Goal: Share content: Share content

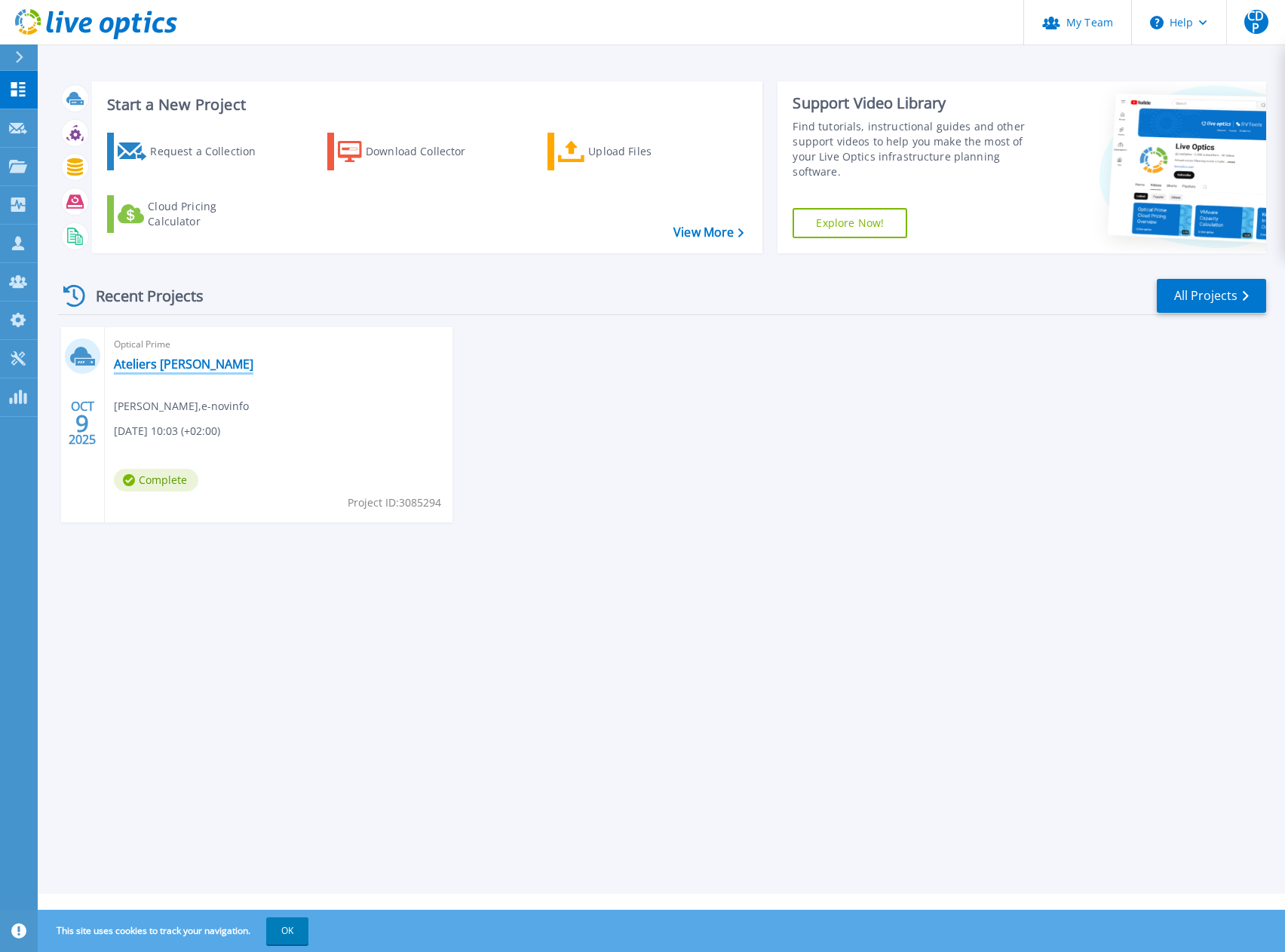
click at [173, 367] on link "Ateliers [PERSON_NAME]" at bounding box center [183, 364] width 139 height 15
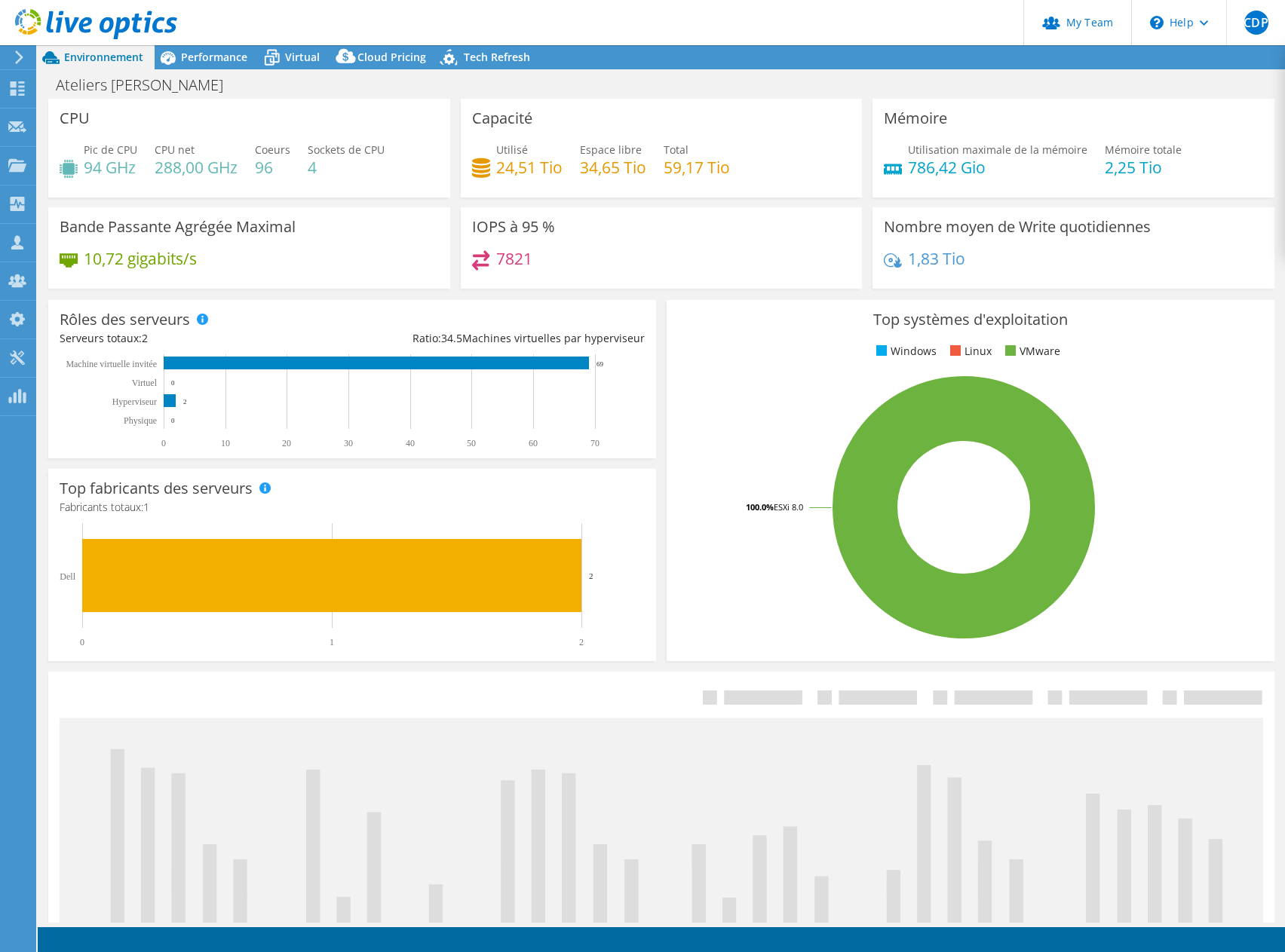
select select "USD"
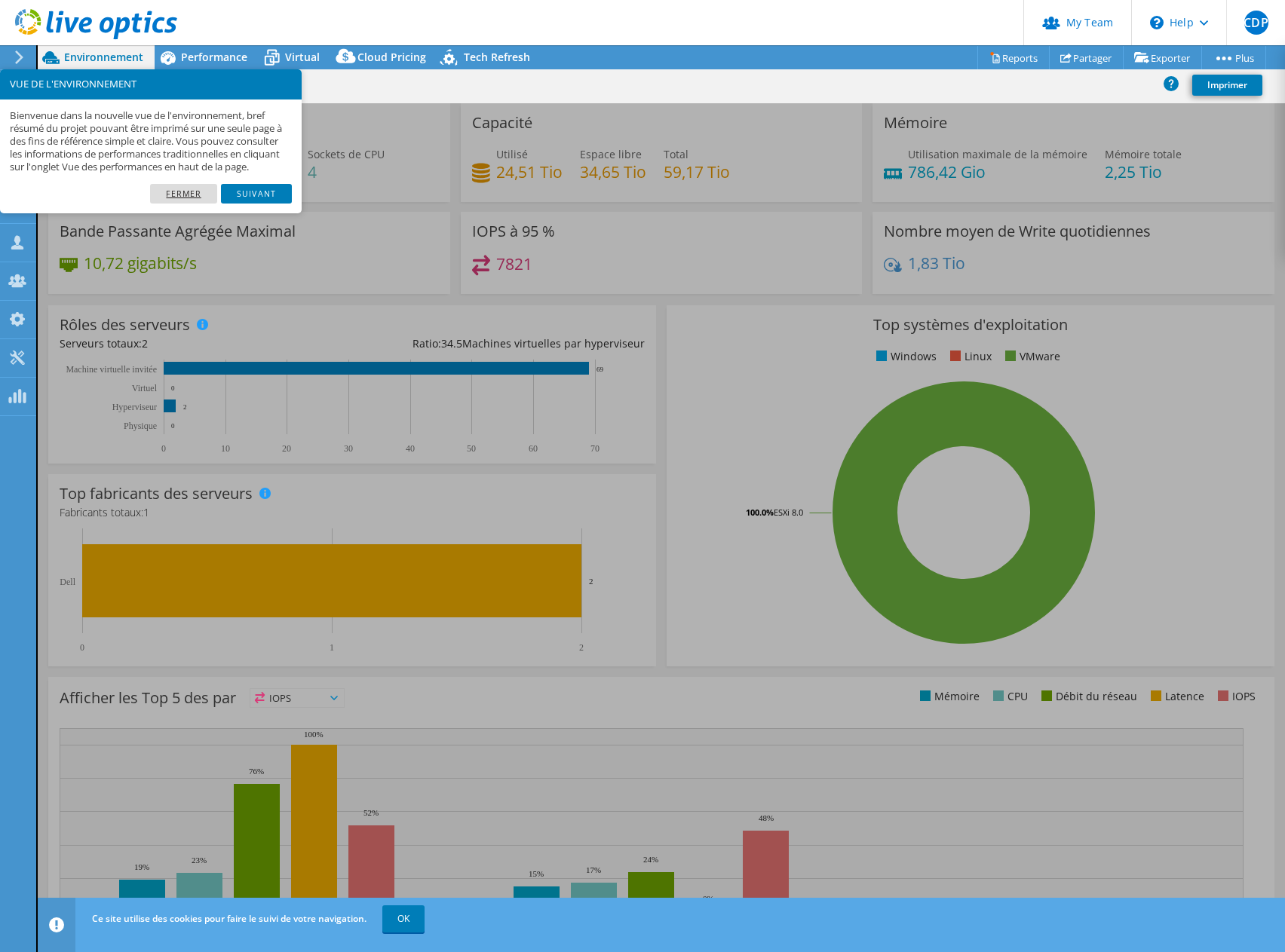
click at [183, 203] on link "Fermer" at bounding box center [183, 193] width 67 height 19
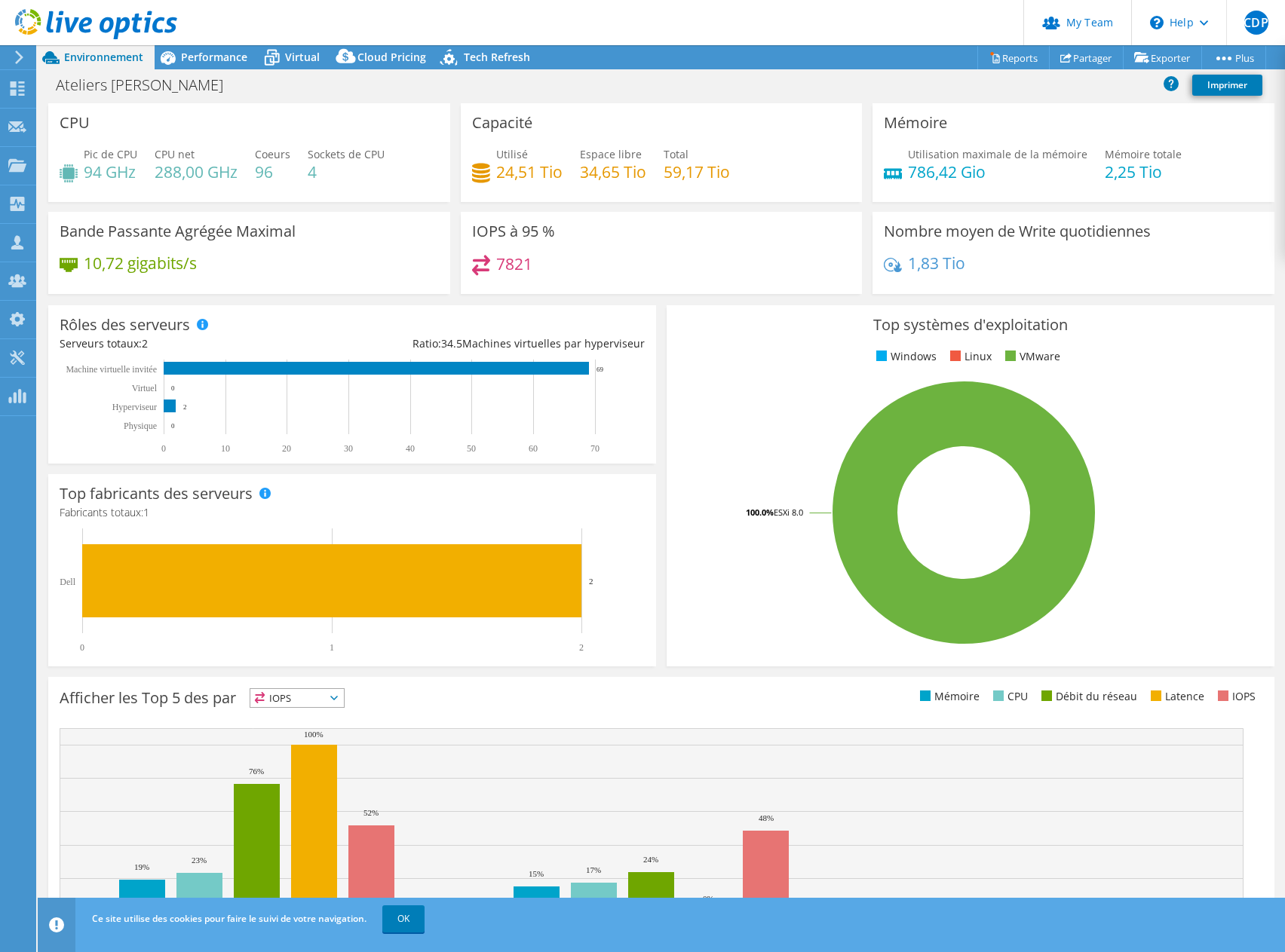
click at [101, 128] on div "CPU Pic de CPU 94 GHz CPU net 288,00 GHz Coeurs 96 Sockets de CPU 4" at bounding box center [250, 153] width 402 height 99
click at [193, 62] on span "Performance" at bounding box center [214, 57] width 66 height 15
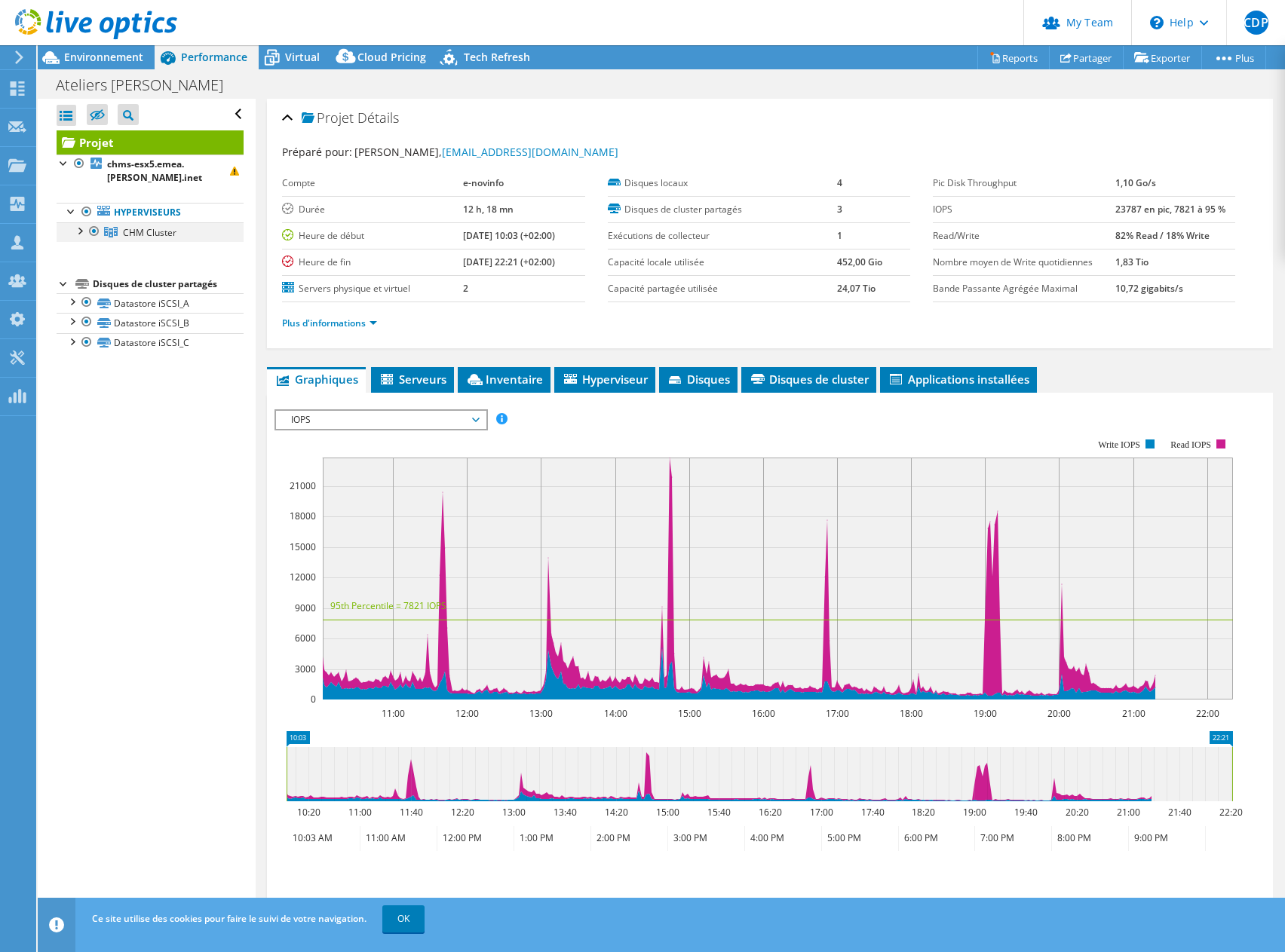
click at [78, 226] on div at bounding box center [79, 230] width 15 height 15
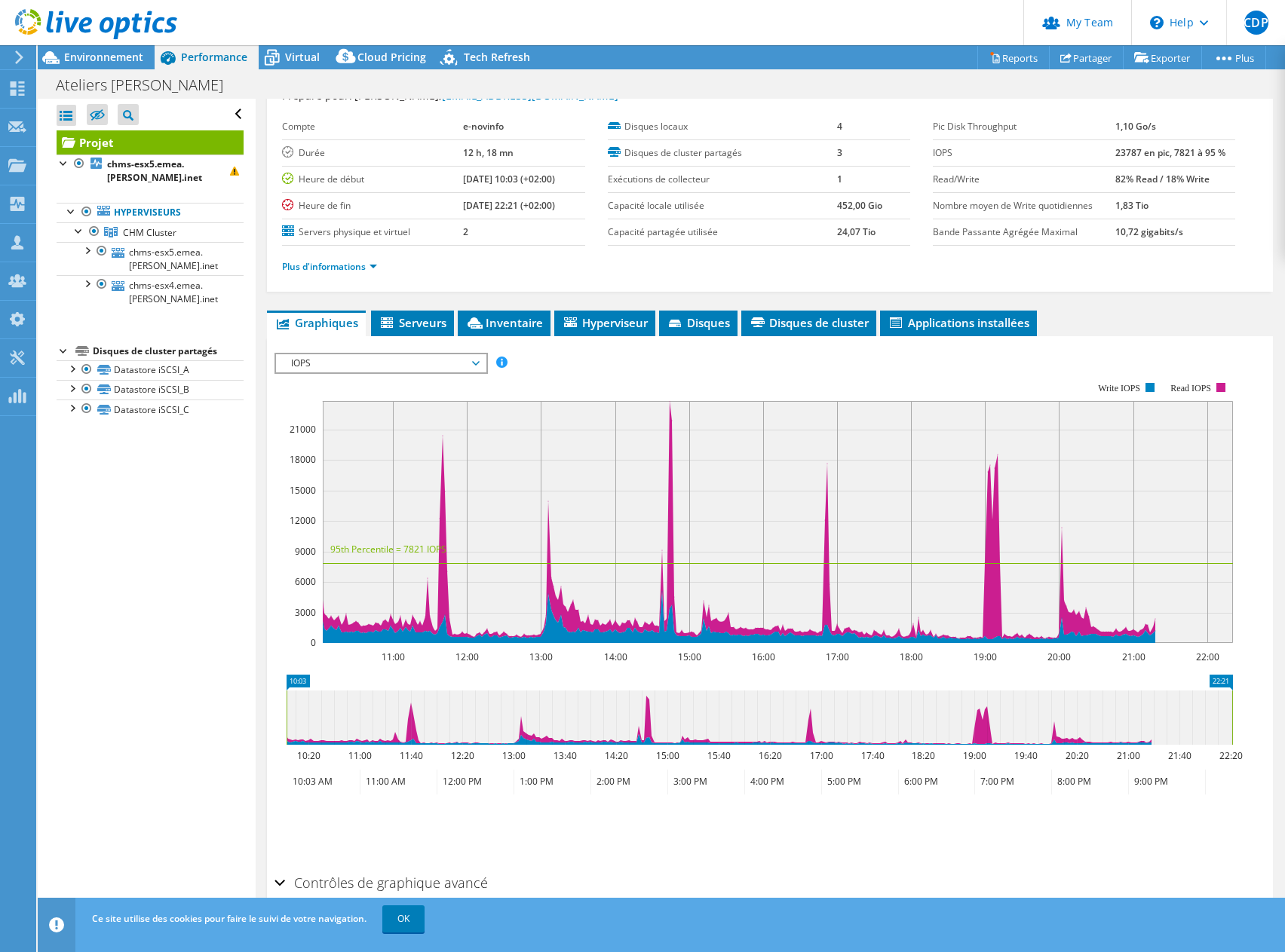
scroll to position [106, 0]
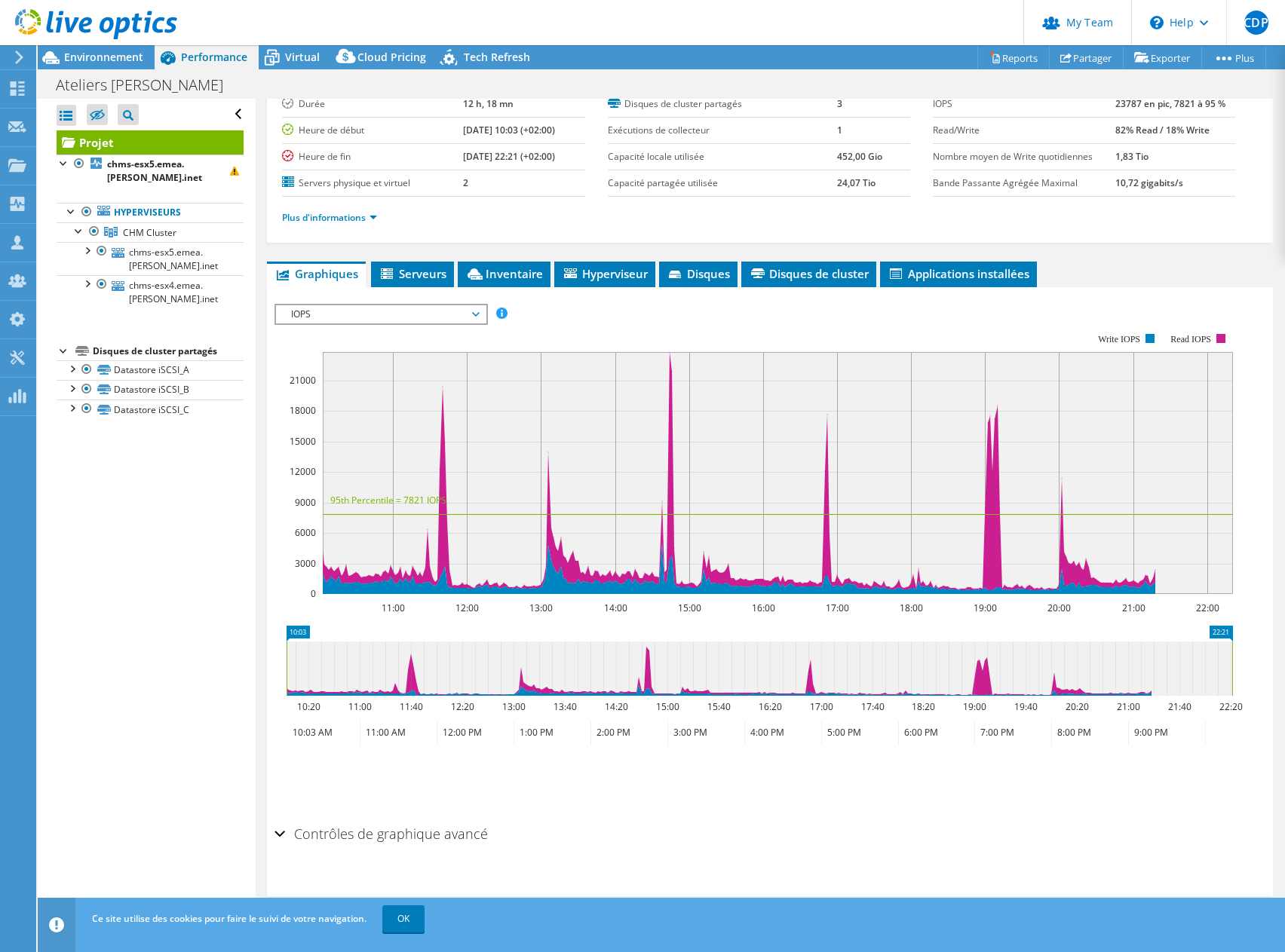
click at [428, 316] on span "IOPS" at bounding box center [381, 313] width 194 height 18
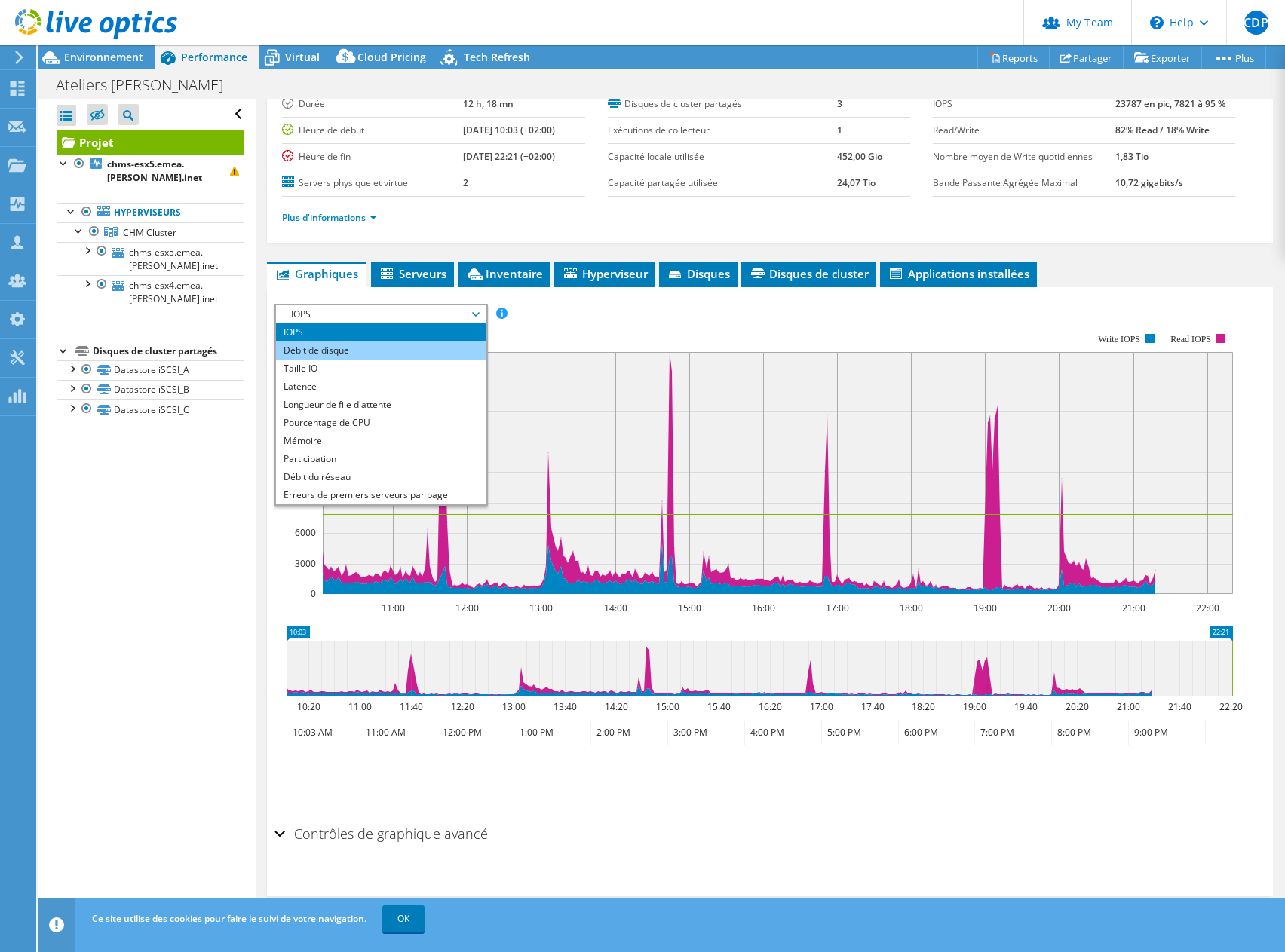
click at [418, 349] on li "Débit de disque" at bounding box center [380, 350] width 209 height 18
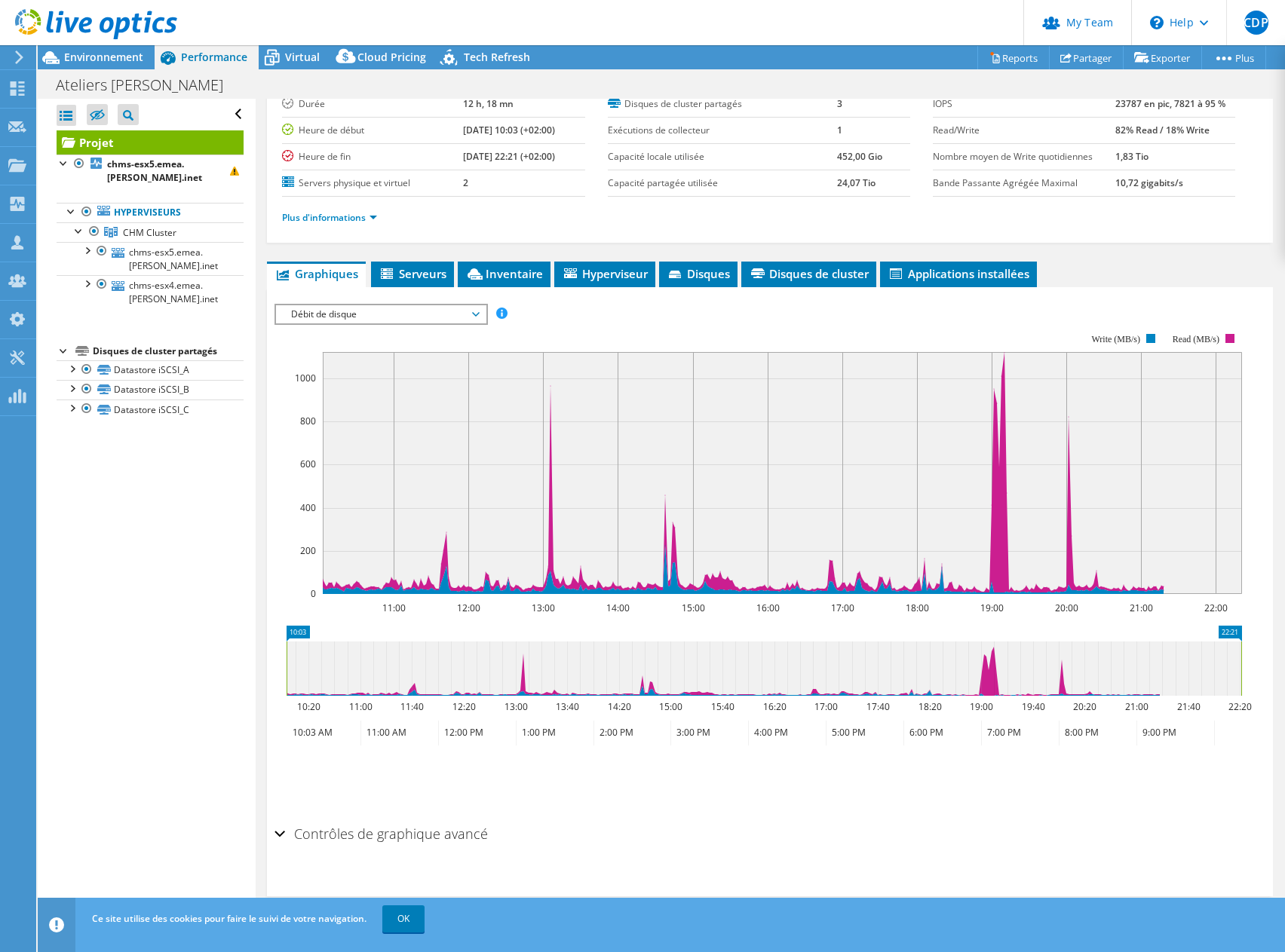
click at [442, 320] on span "Débit de disque" at bounding box center [381, 313] width 194 height 18
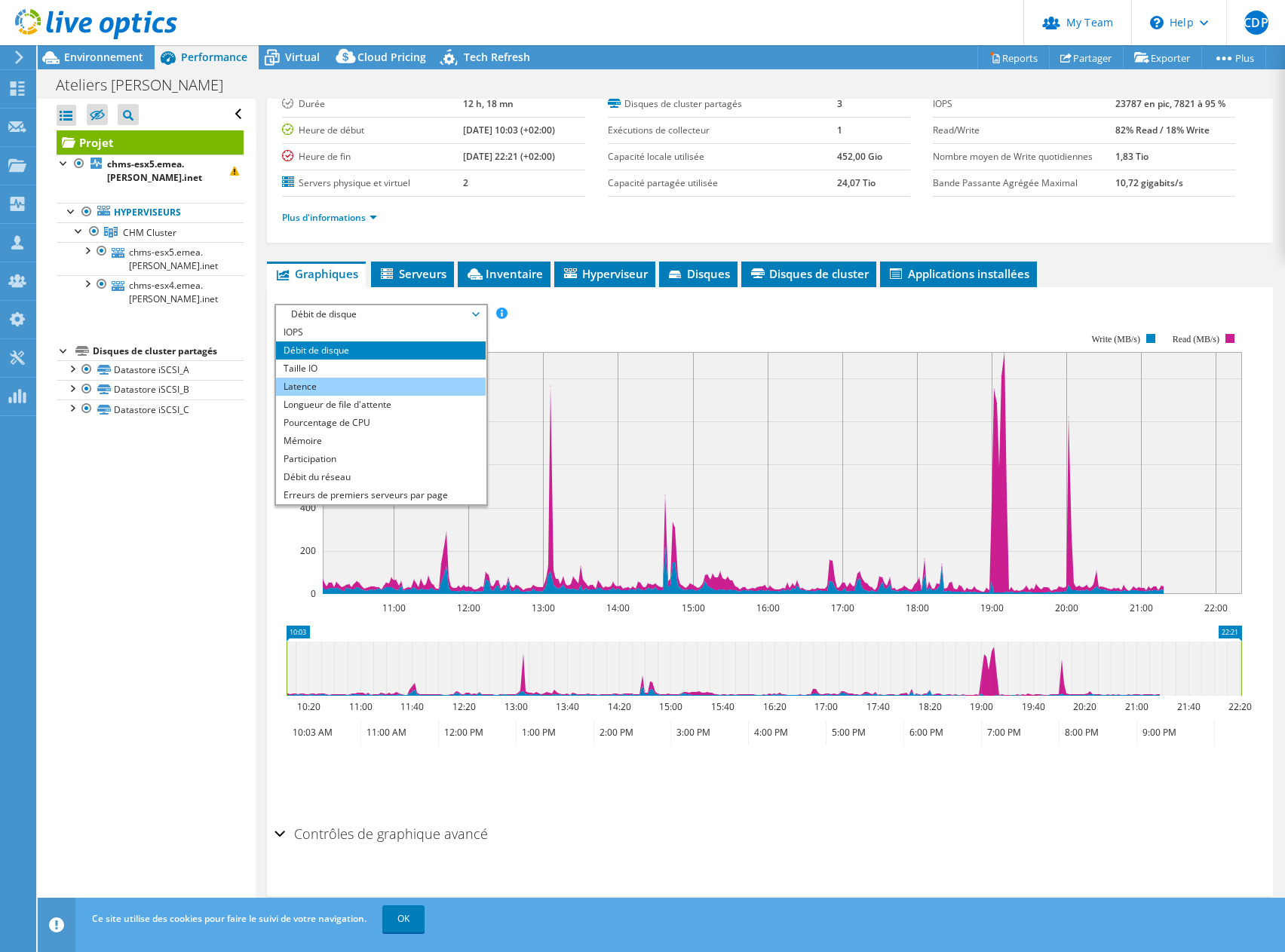
click at [440, 384] on li "Latence" at bounding box center [380, 386] width 209 height 18
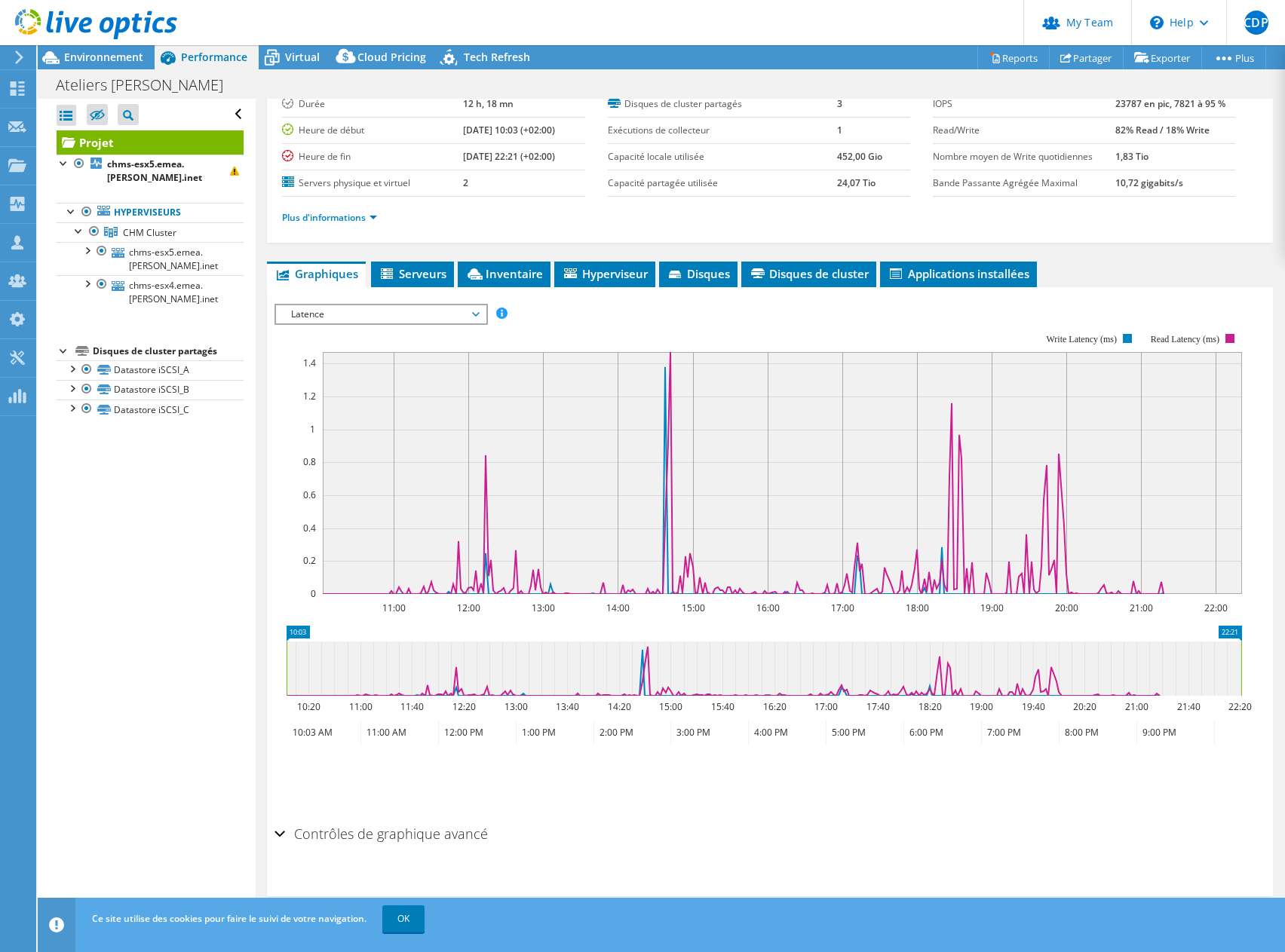
click at [458, 319] on span "Latence" at bounding box center [381, 313] width 194 height 18
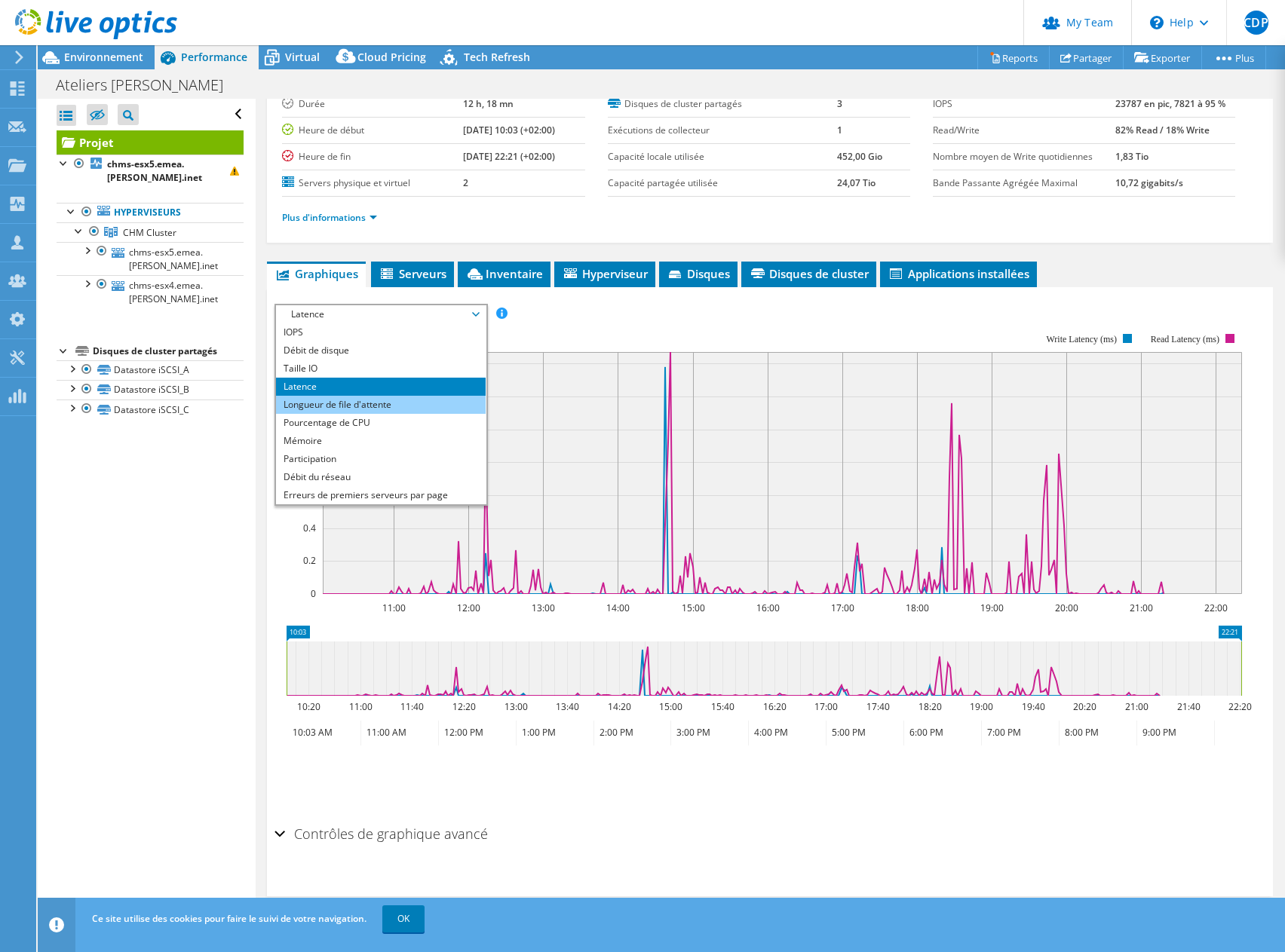
click at [433, 397] on li "Longueur de file d'attente" at bounding box center [380, 404] width 209 height 18
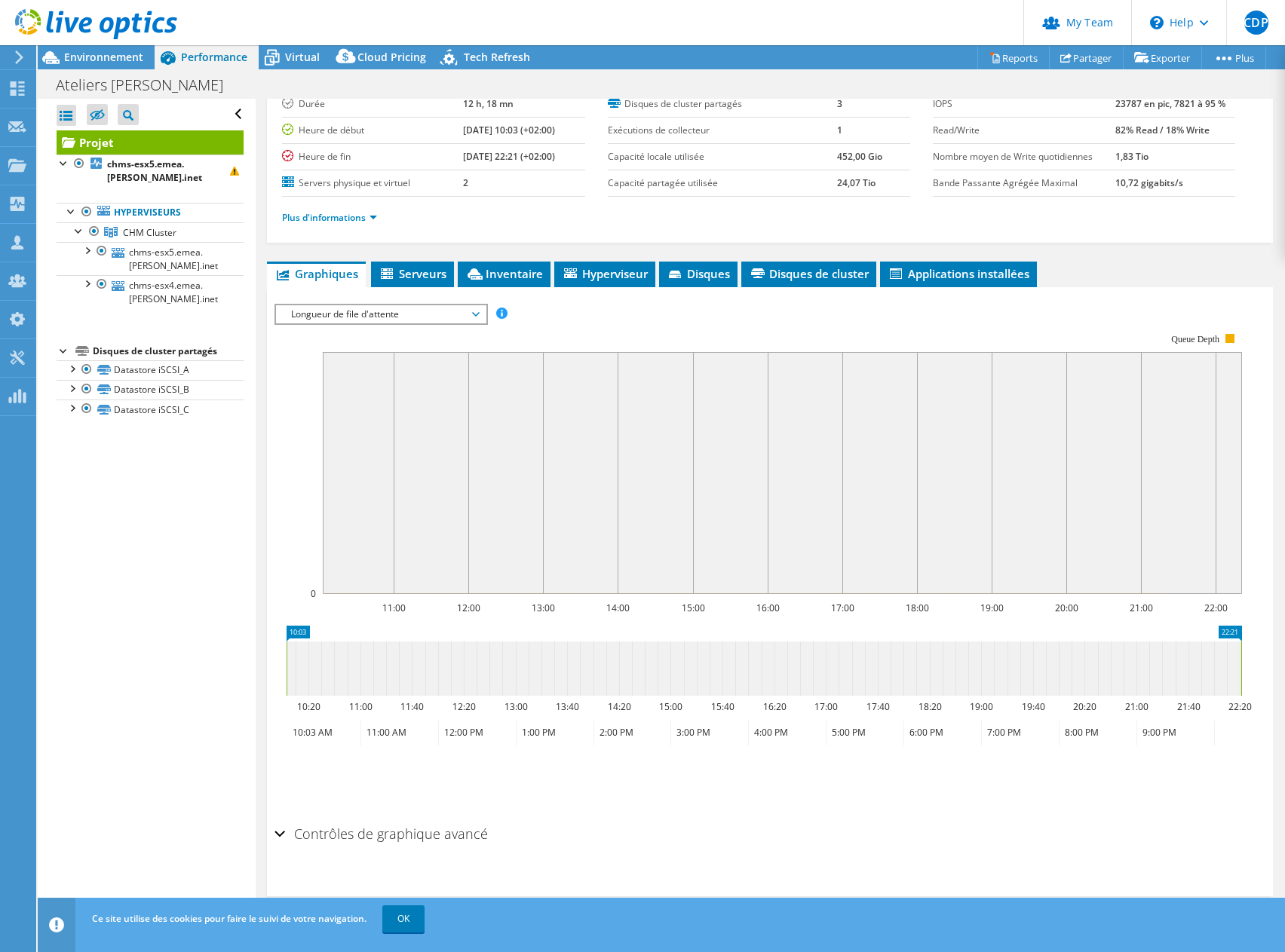
click at [416, 313] on span "Longueur de file d'attente" at bounding box center [381, 313] width 194 height 18
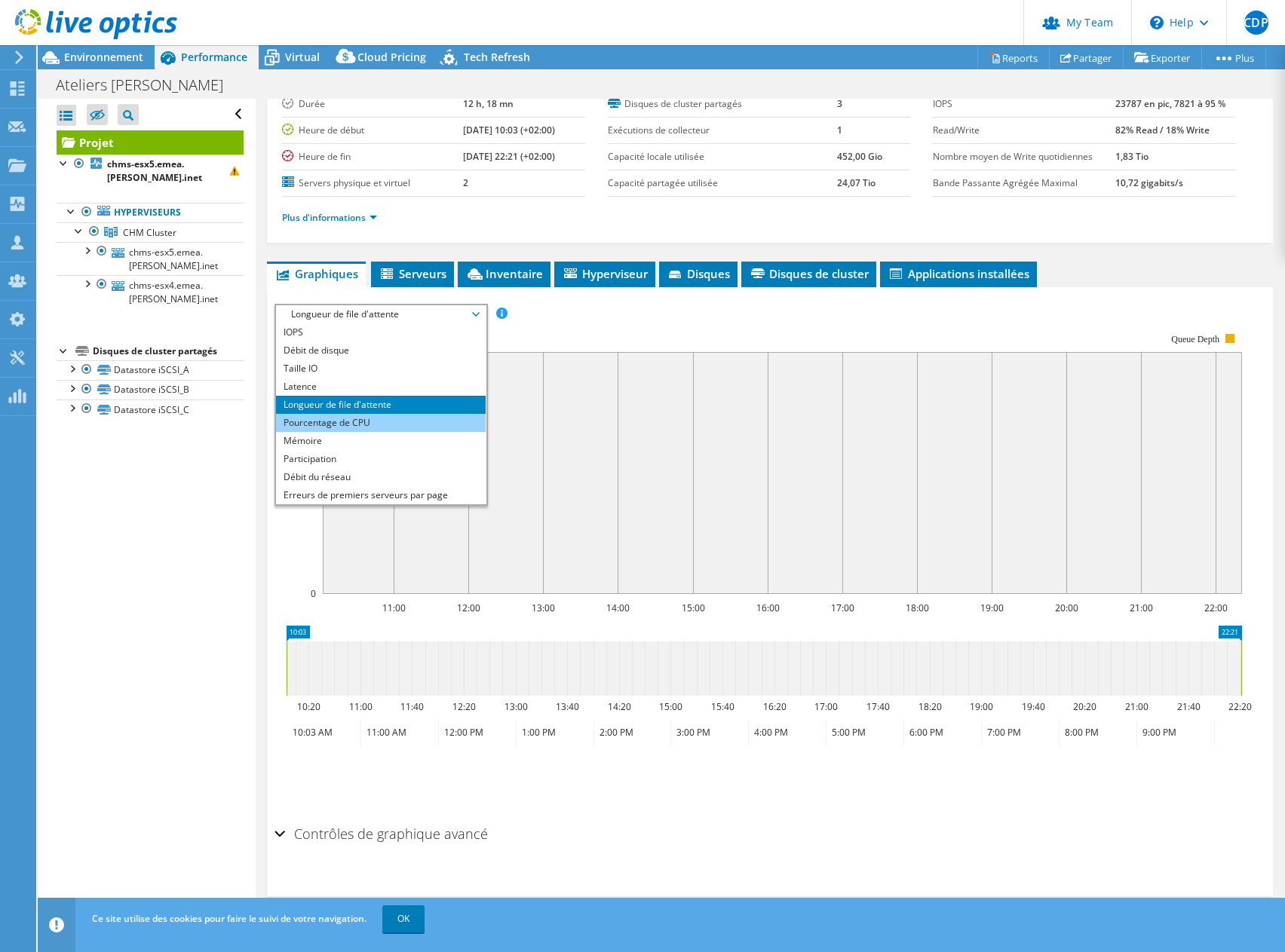
click at [410, 421] on li "Pourcentage de CPU" at bounding box center [380, 422] width 209 height 18
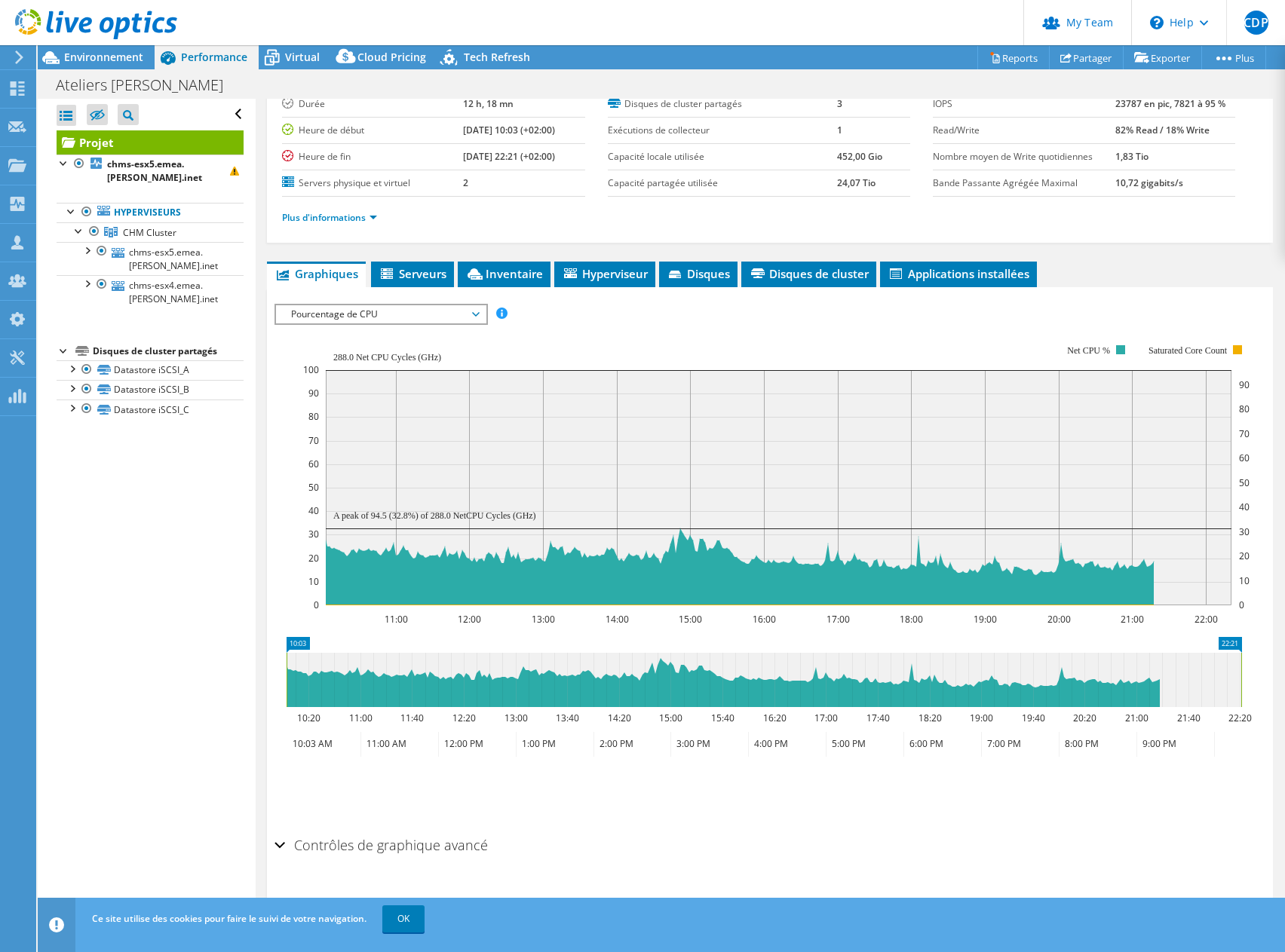
click at [421, 314] on span "Pourcentage de CPU" at bounding box center [381, 313] width 194 height 18
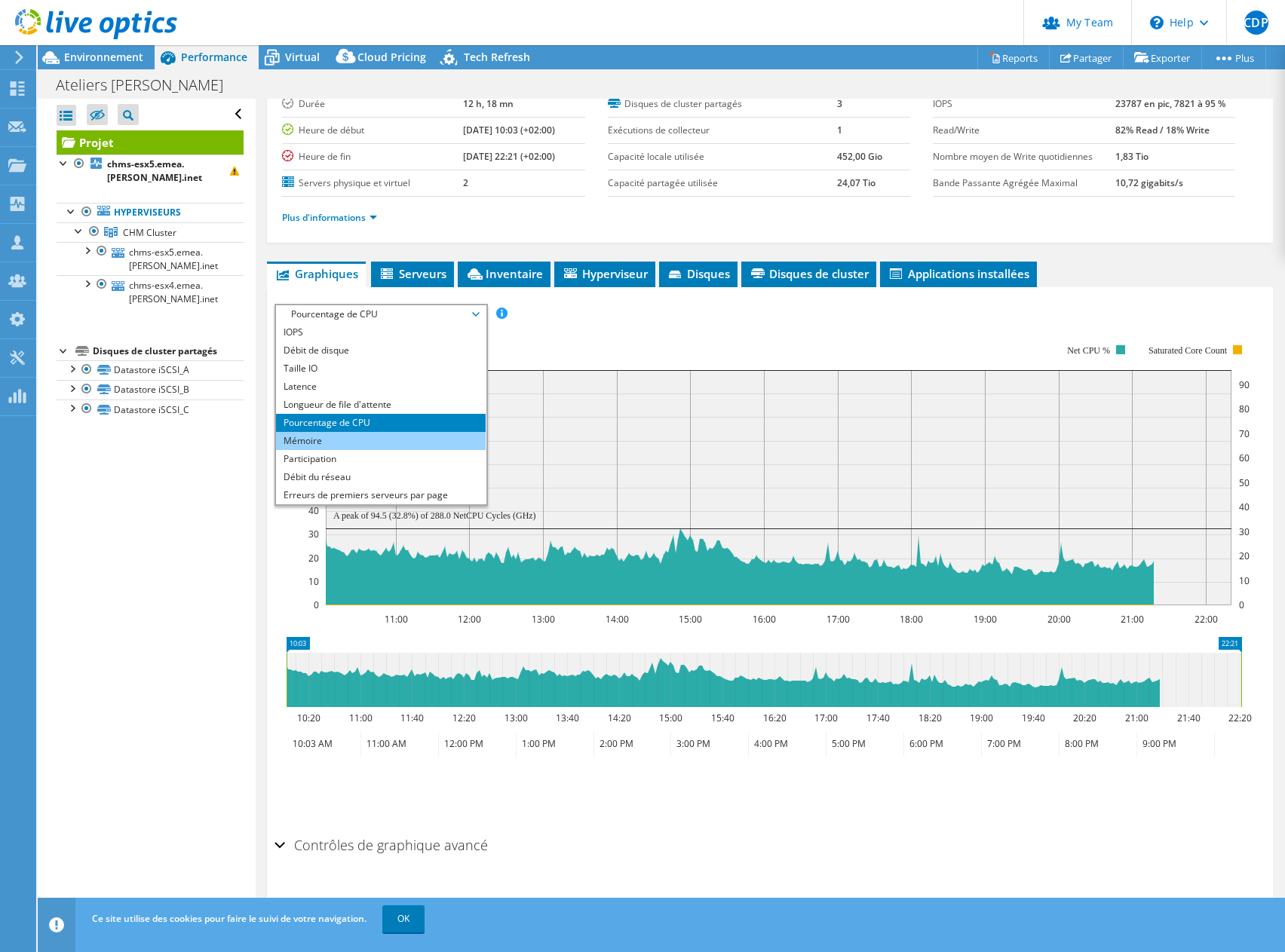
click at [410, 435] on li "Mémoire" at bounding box center [380, 441] width 209 height 18
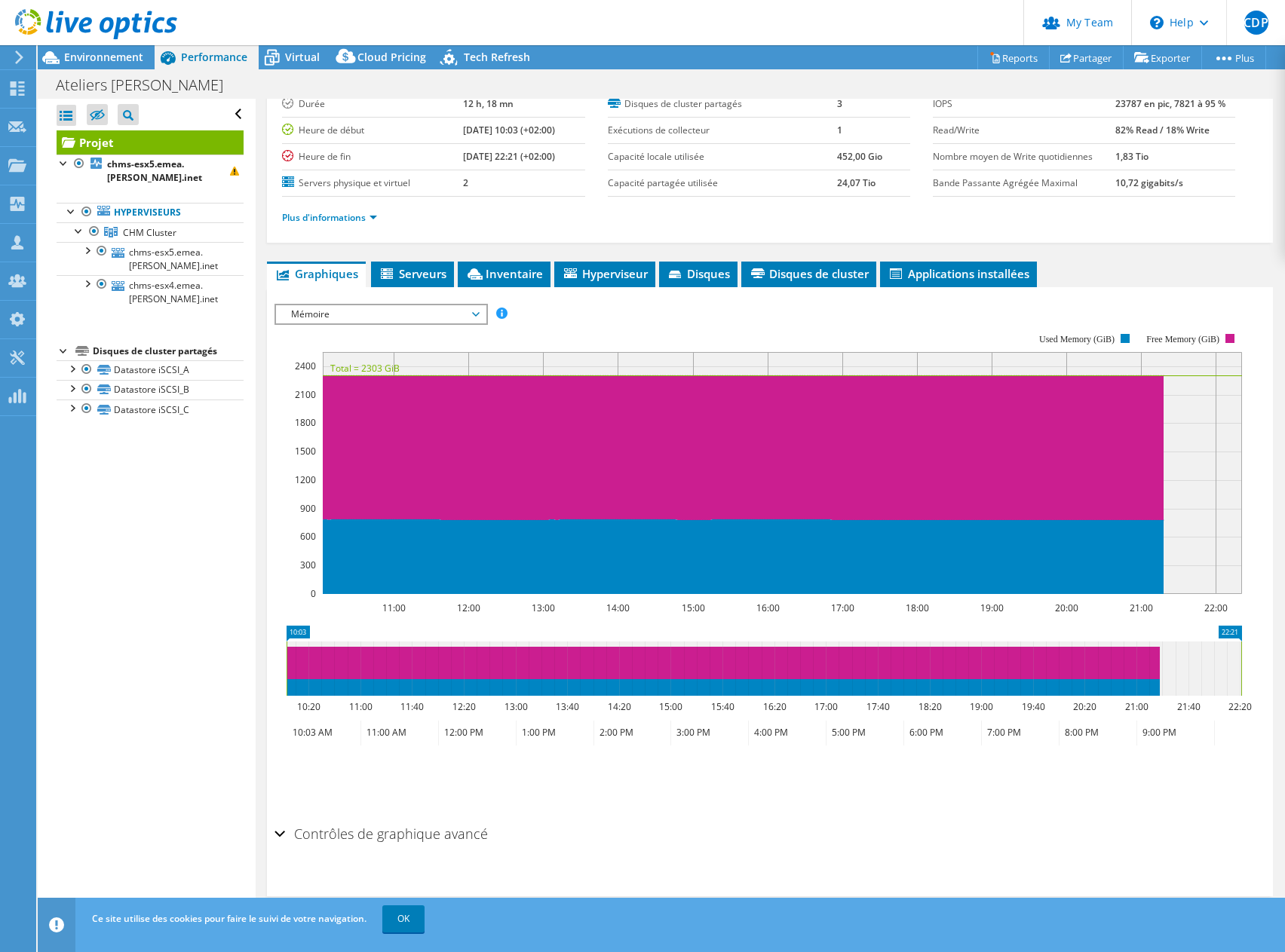
click at [377, 307] on span "Mémoire" at bounding box center [381, 313] width 194 height 18
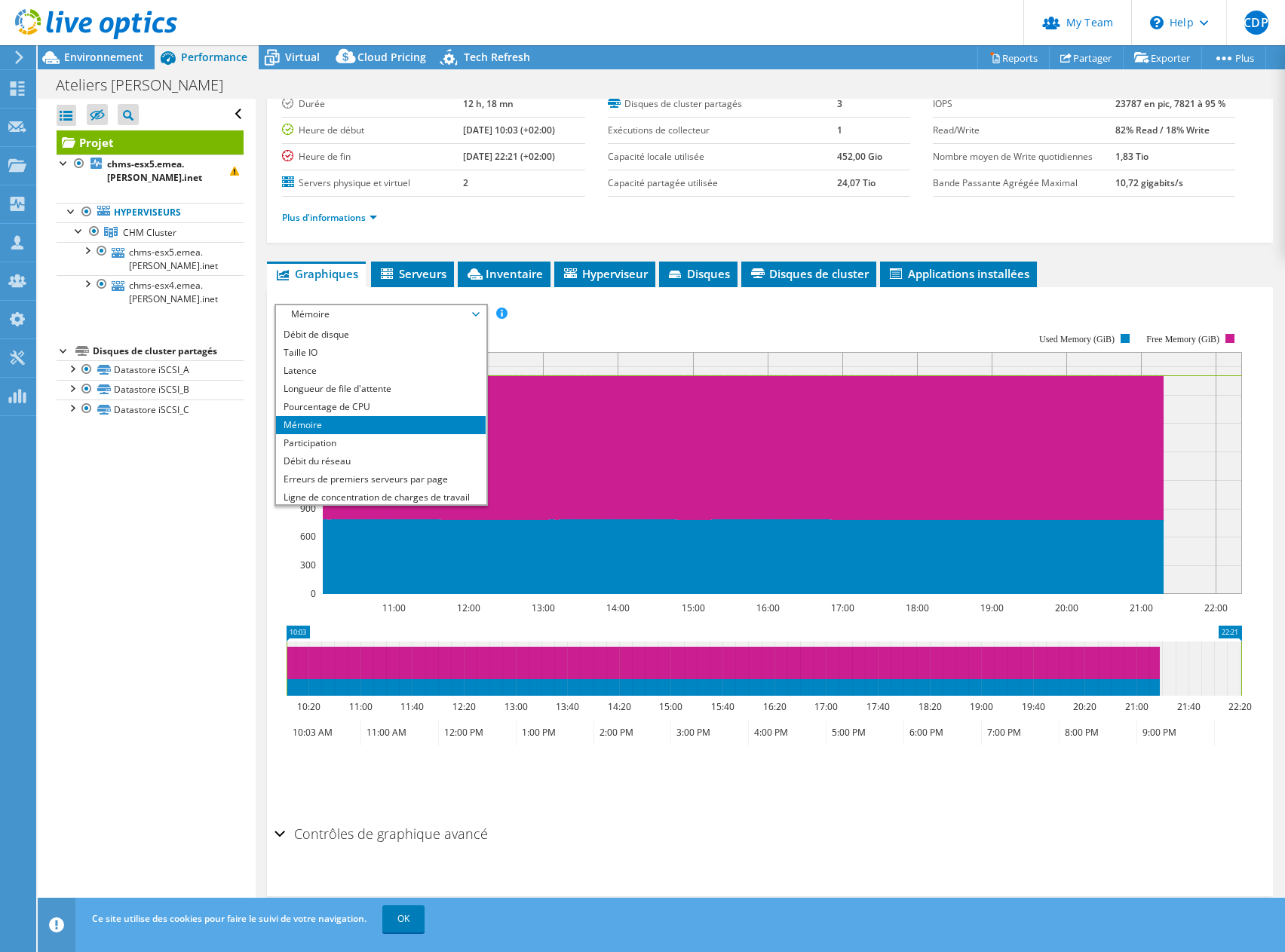
scroll to position [19, 0]
click at [414, 443] on li "Participation" at bounding box center [380, 439] width 209 height 18
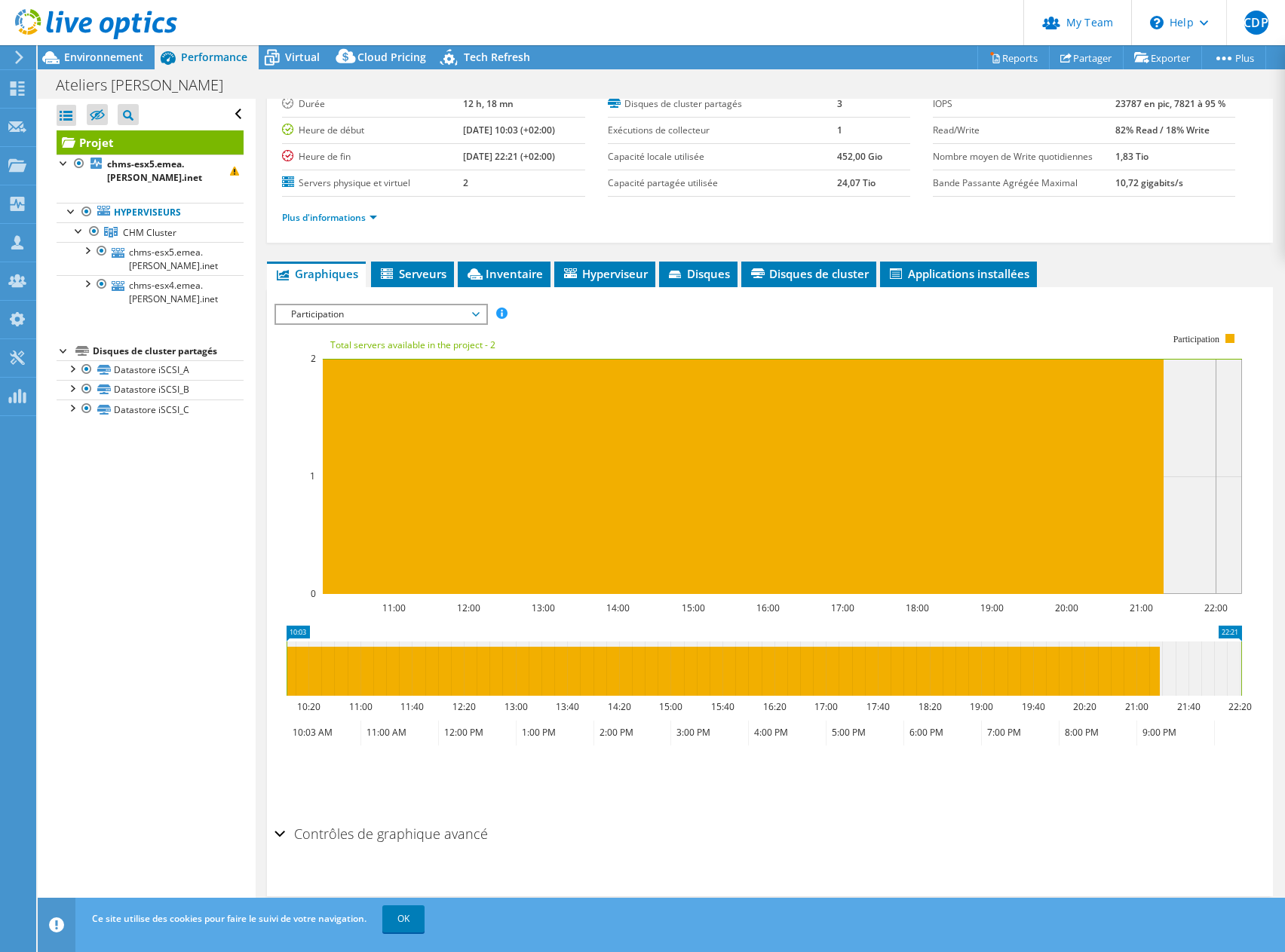
click at [485, 313] on span "Participation" at bounding box center [380, 313] width 209 height 18
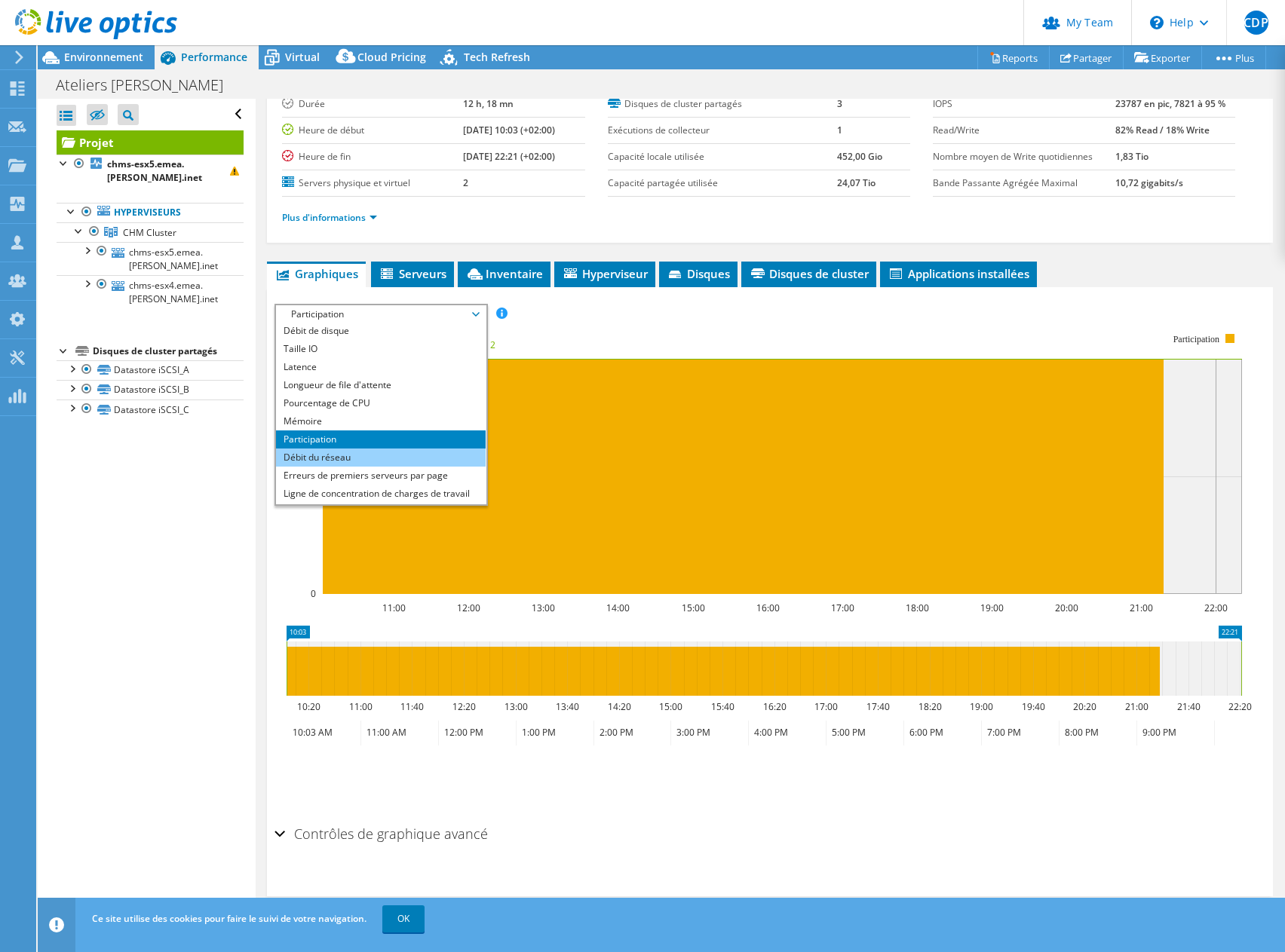
click at [435, 453] on li "Débit du réseau" at bounding box center [380, 457] width 209 height 18
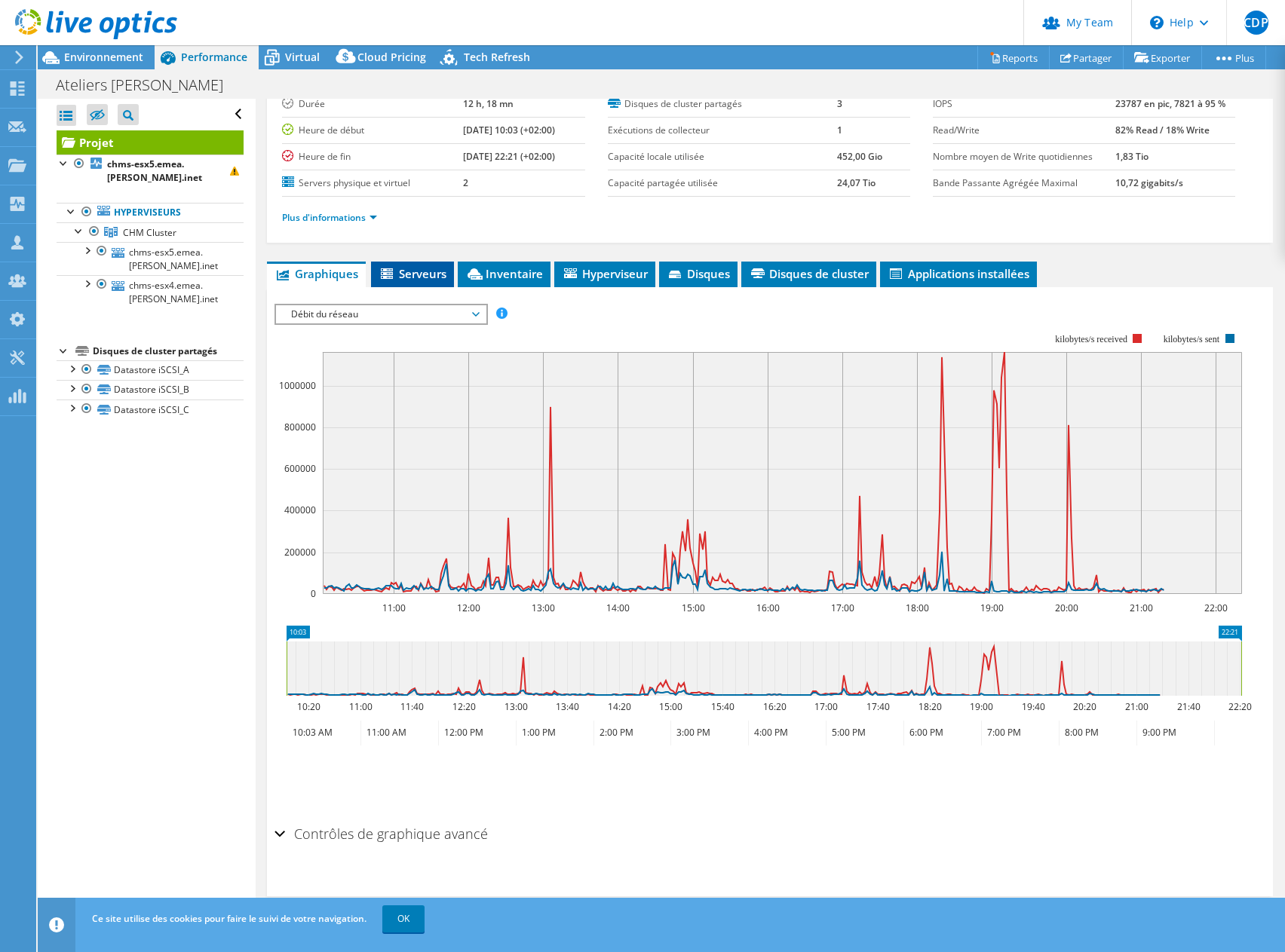
click at [428, 283] on li "Serveurs" at bounding box center [413, 274] width 83 height 25
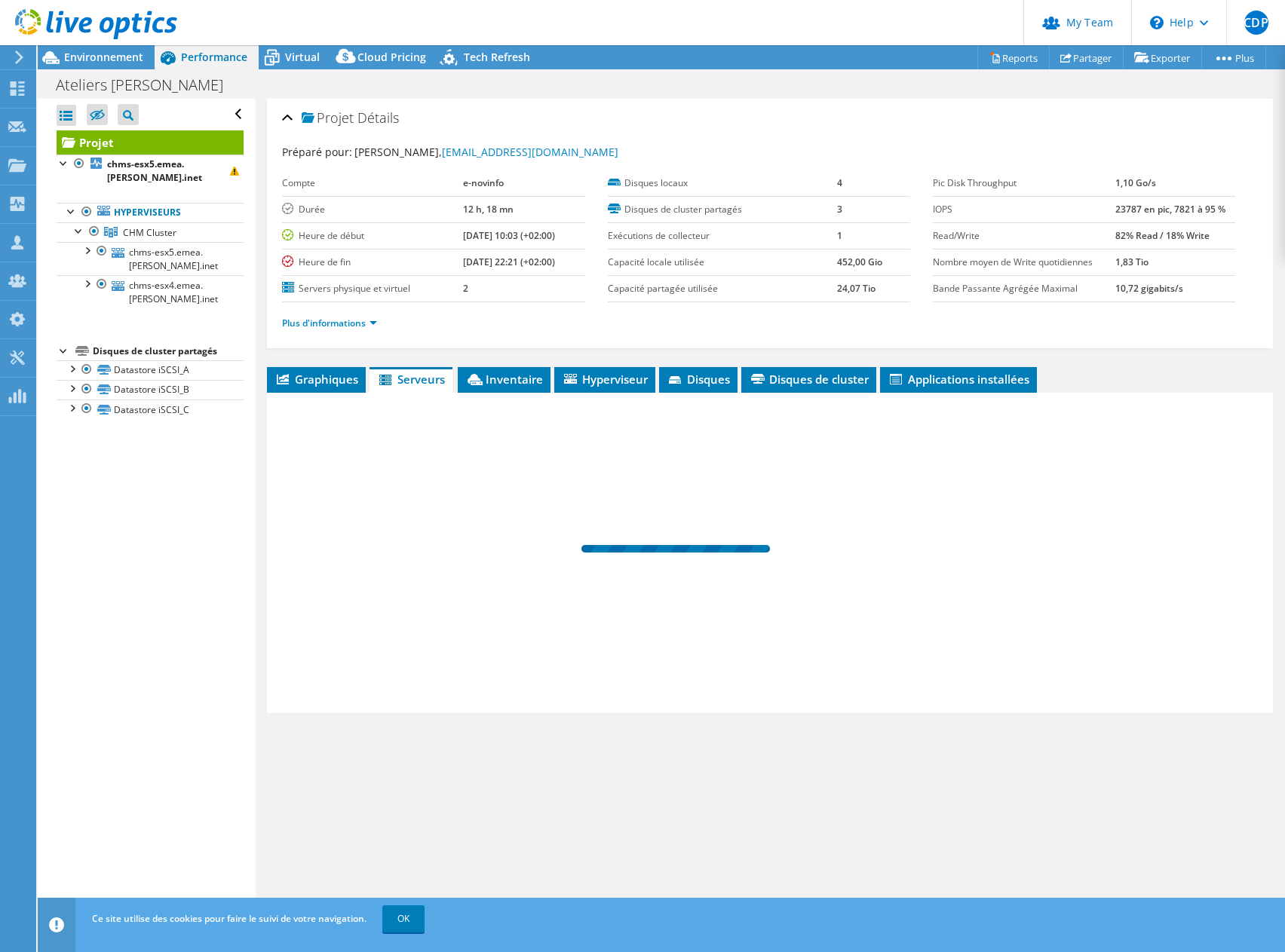
scroll to position [0, 0]
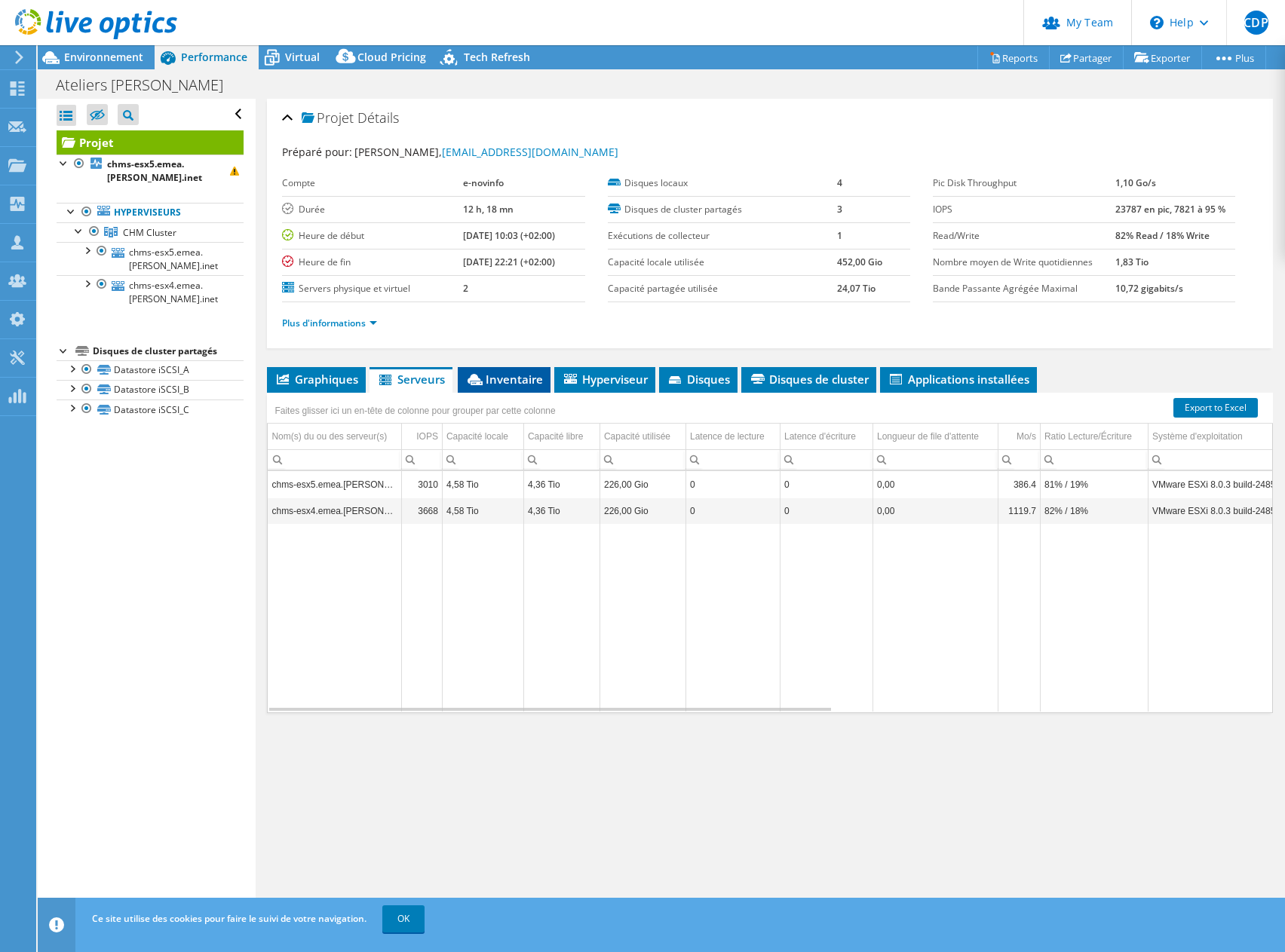
click at [502, 377] on span "Inventaire" at bounding box center [504, 380] width 78 height 15
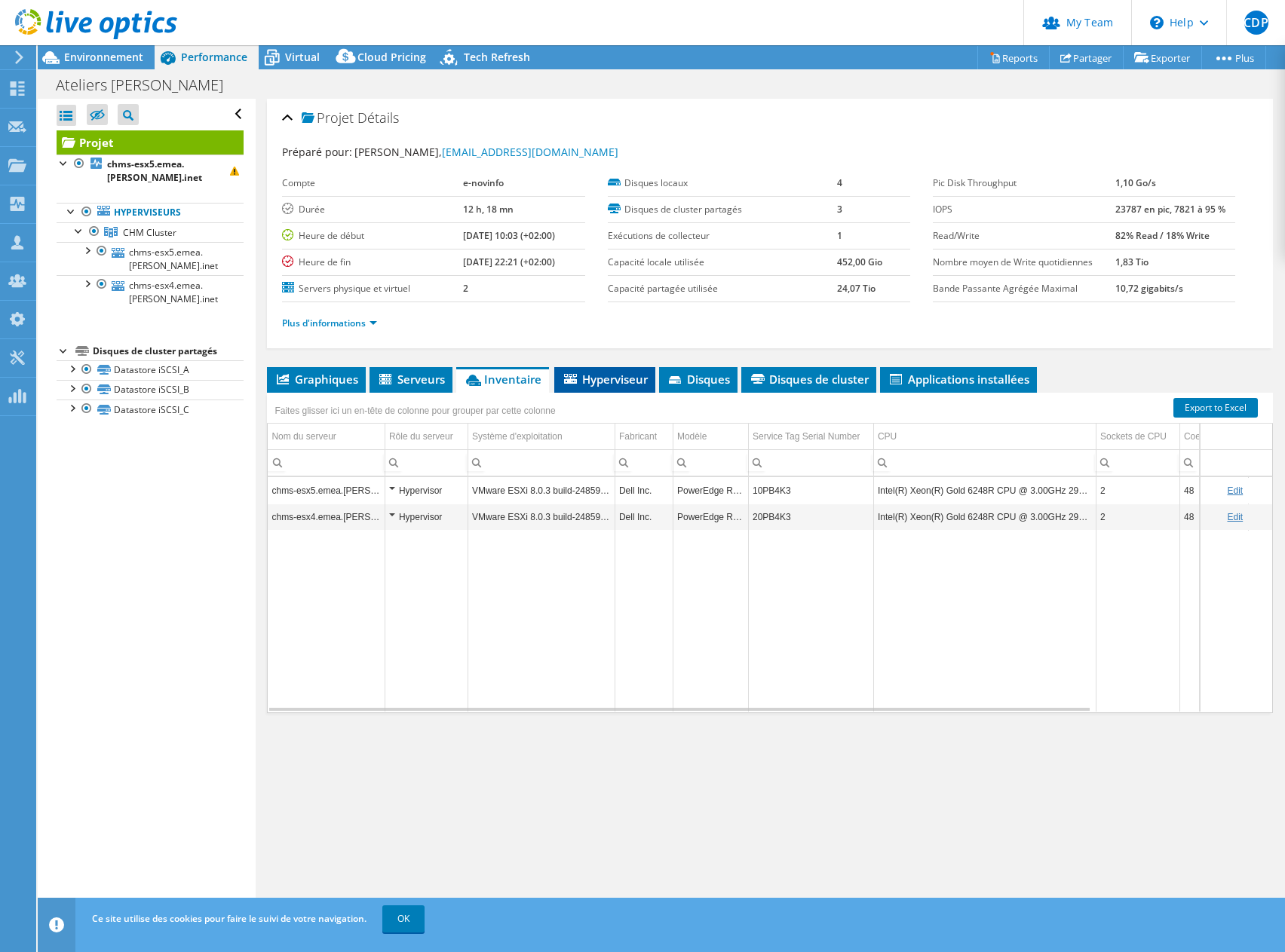
click at [572, 375] on icon at bounding box center [570, 378] width 13 height 10
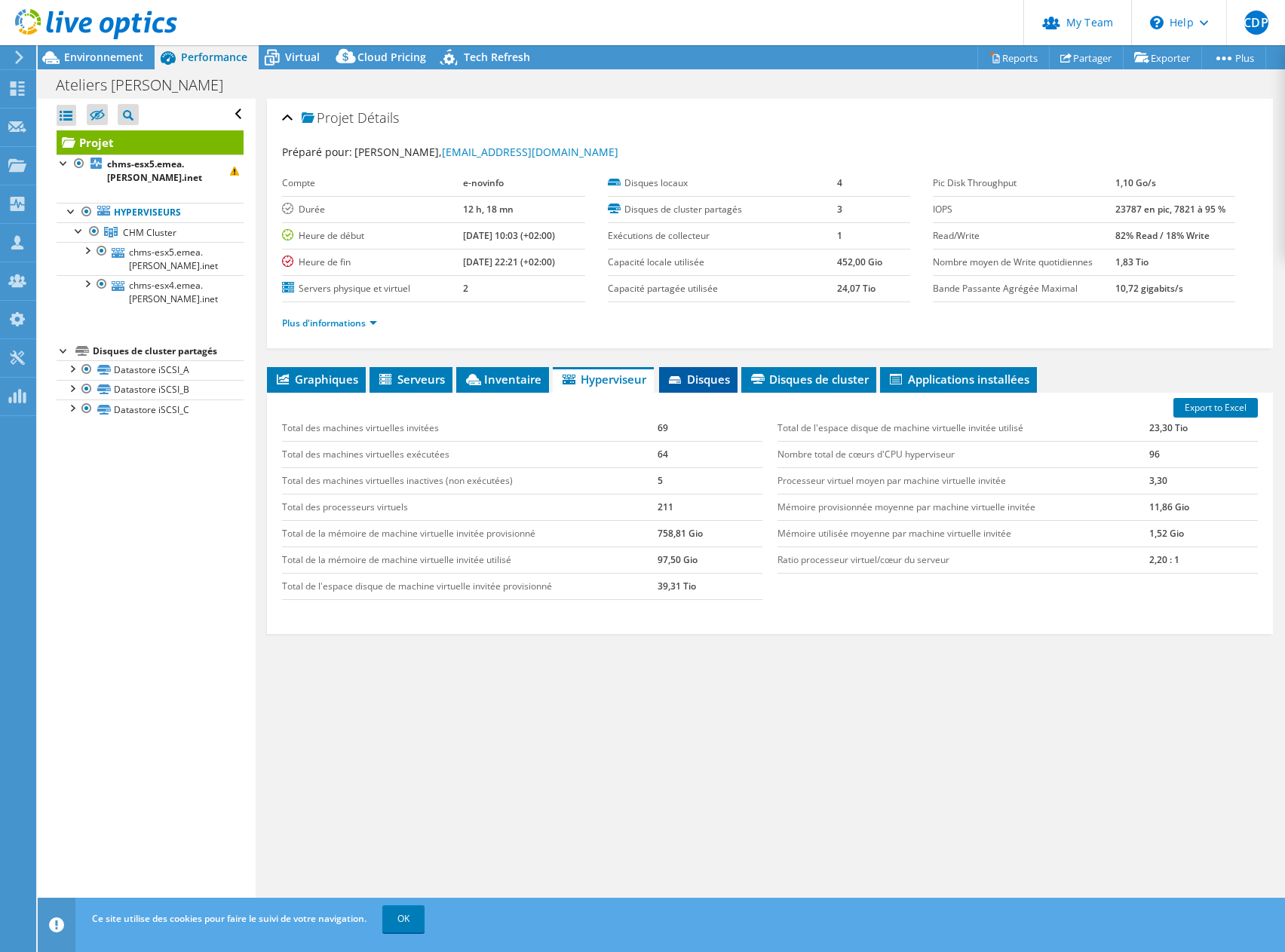
click at [687, 379] on span "Disques" at bounding box center [698, 380] width 63 height 15
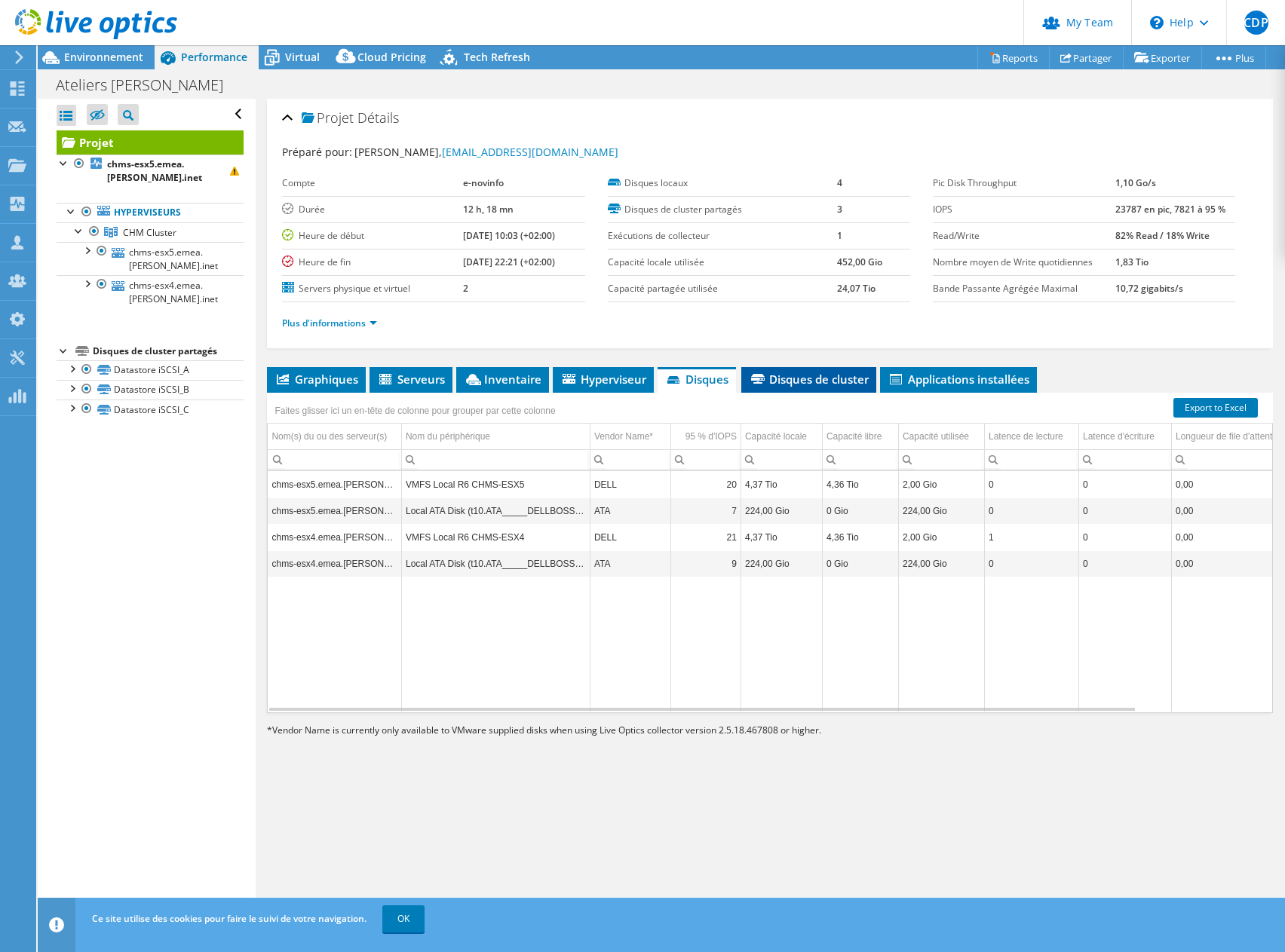
click at [770, 372] on span "Disques de cluster" at bounding box center [809, 380] width 120 height 15
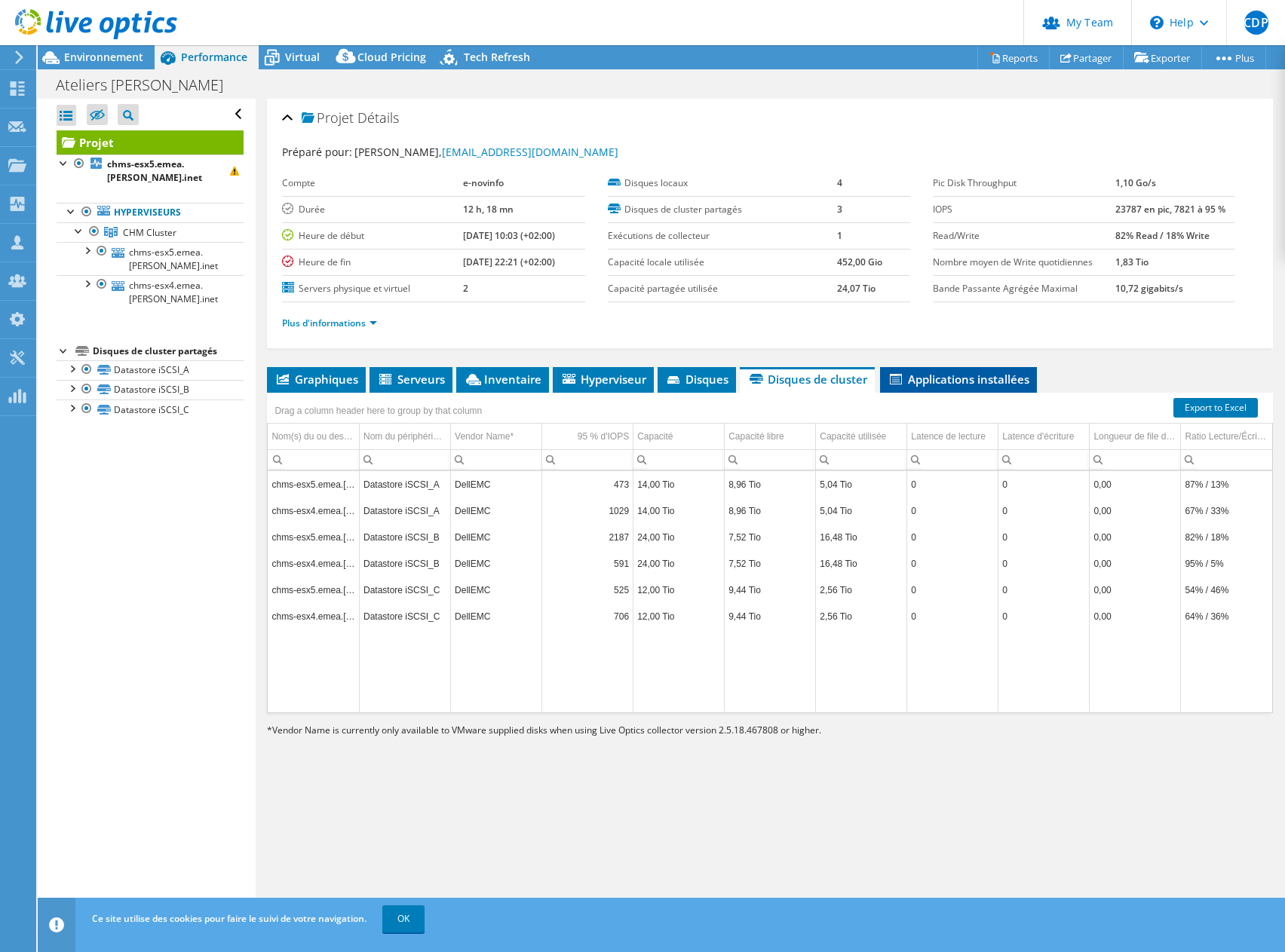
click at [966, 381] on span "Applications installées" at bounding box center [958, 380] width 142 height 15
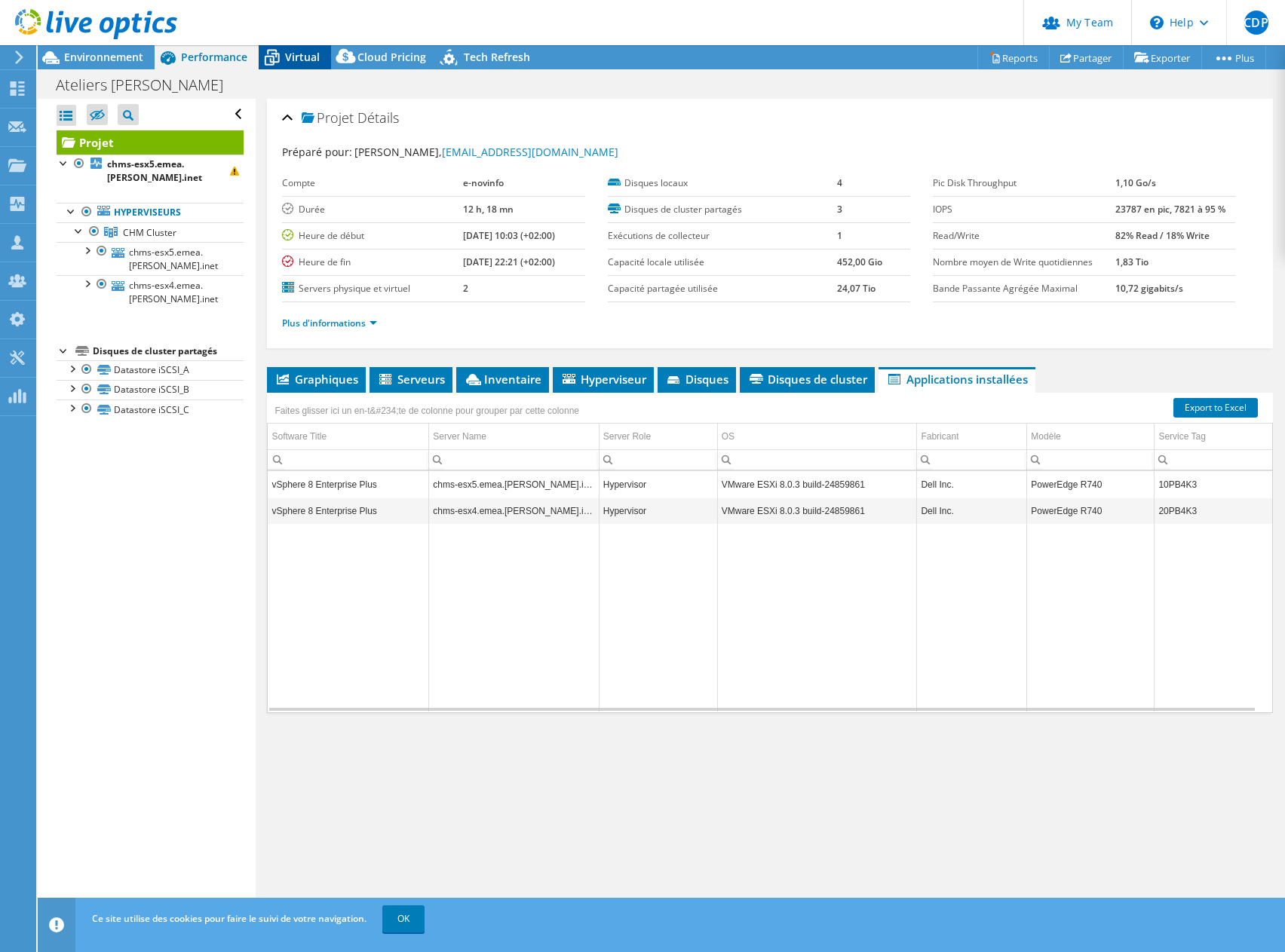
click at [307, 55] on span "Virtual" at bounding box center [302, 57] width 35 height 15
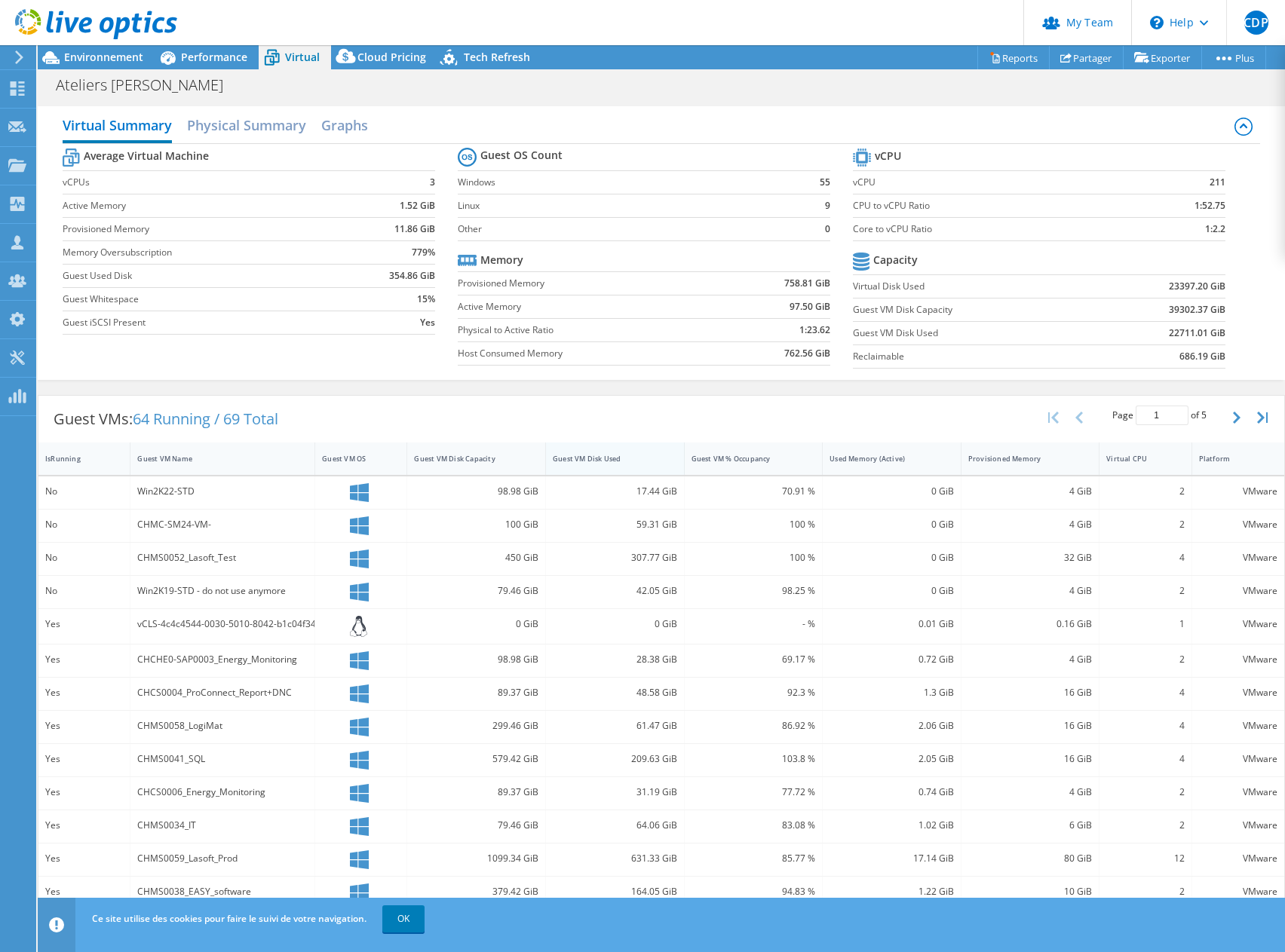
scroll to position [61, 0]
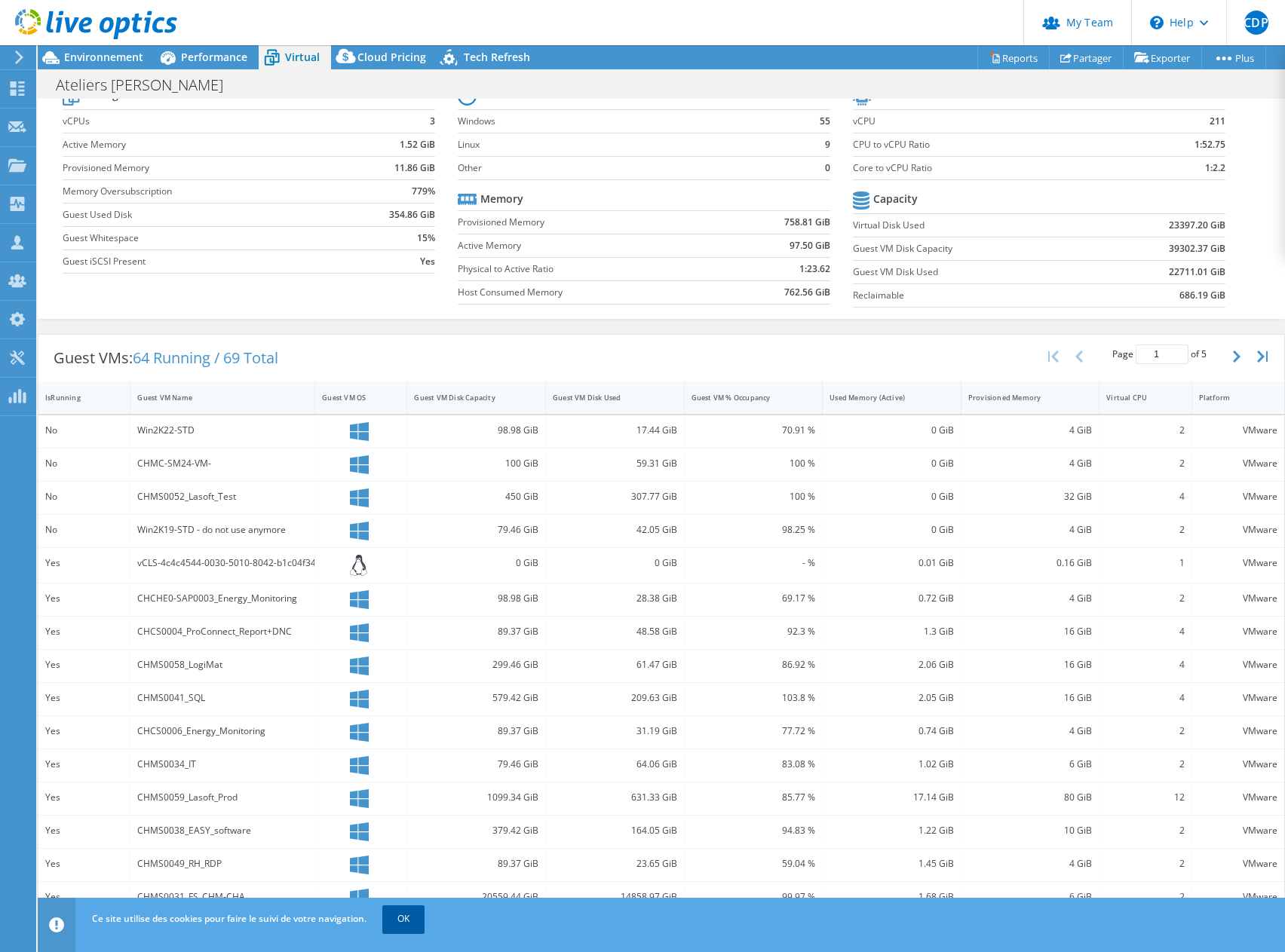
click at [388, 920] on link "OK" at bounding box center [403, 918] width 42 height 27
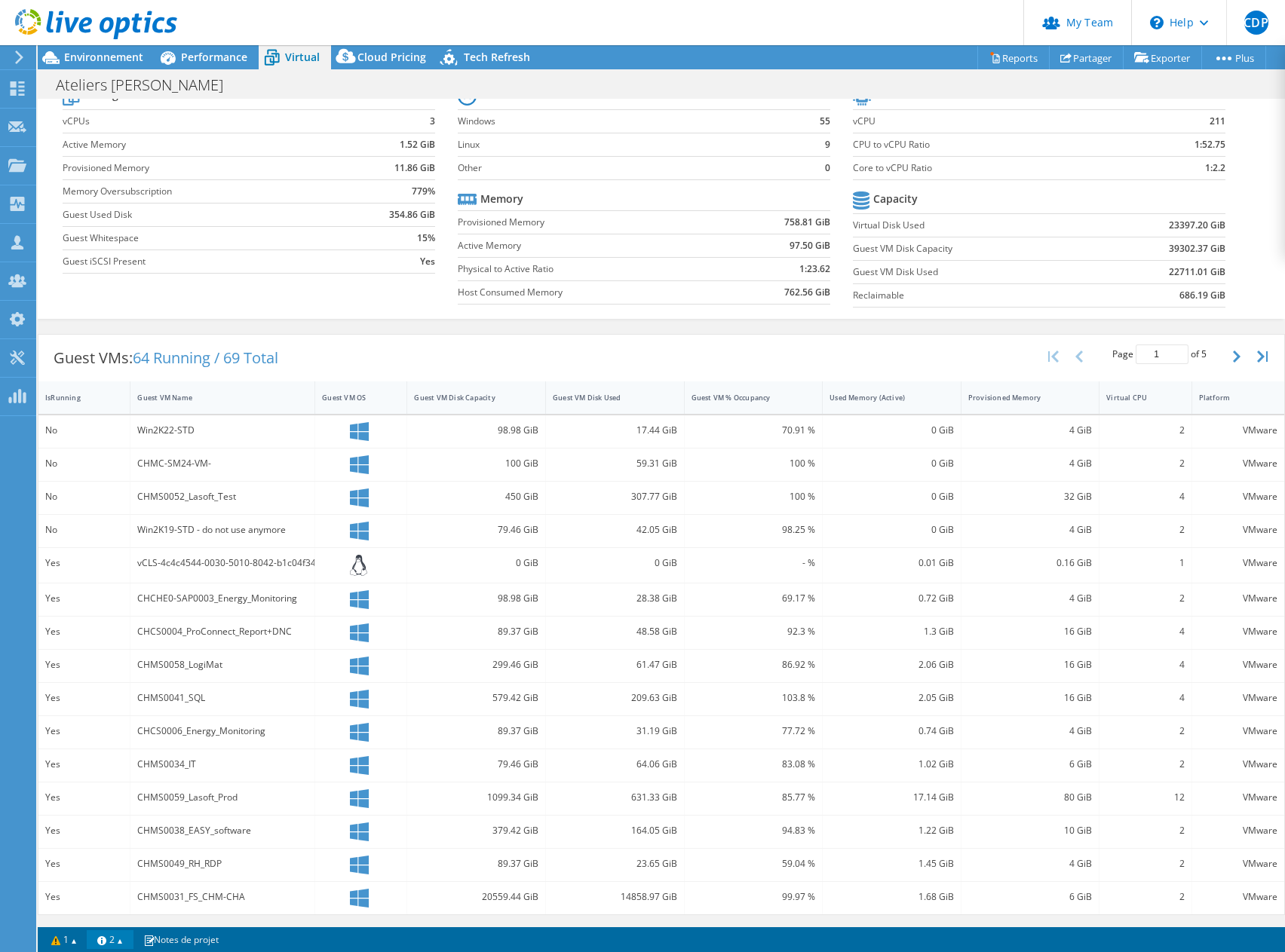
click at [132, 943] on link "2" at bounding box center [110, 940] width 47 height 18
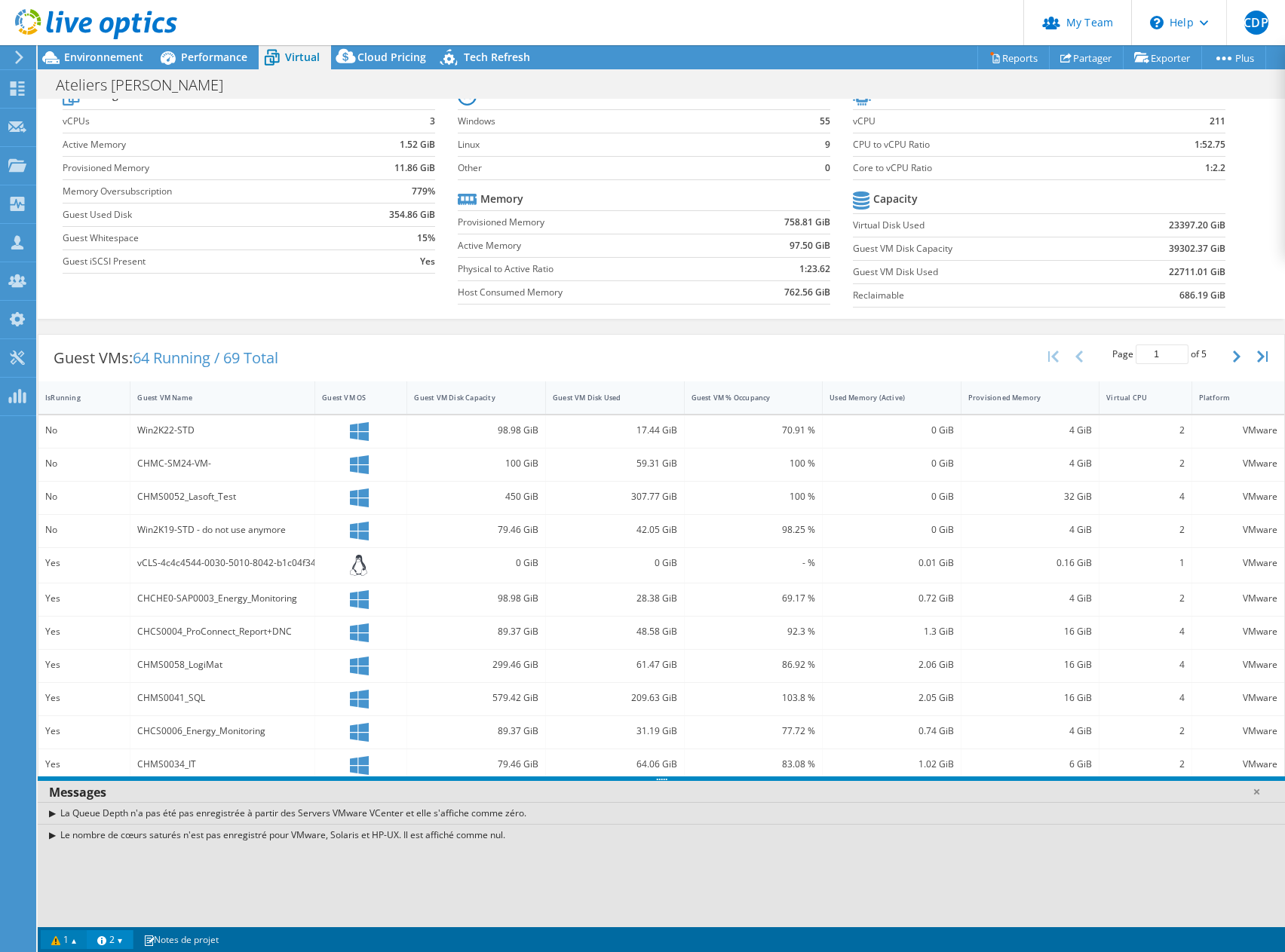
click at [84, 940] on link "1" at bounding box center [64, 940] width 47 height 18
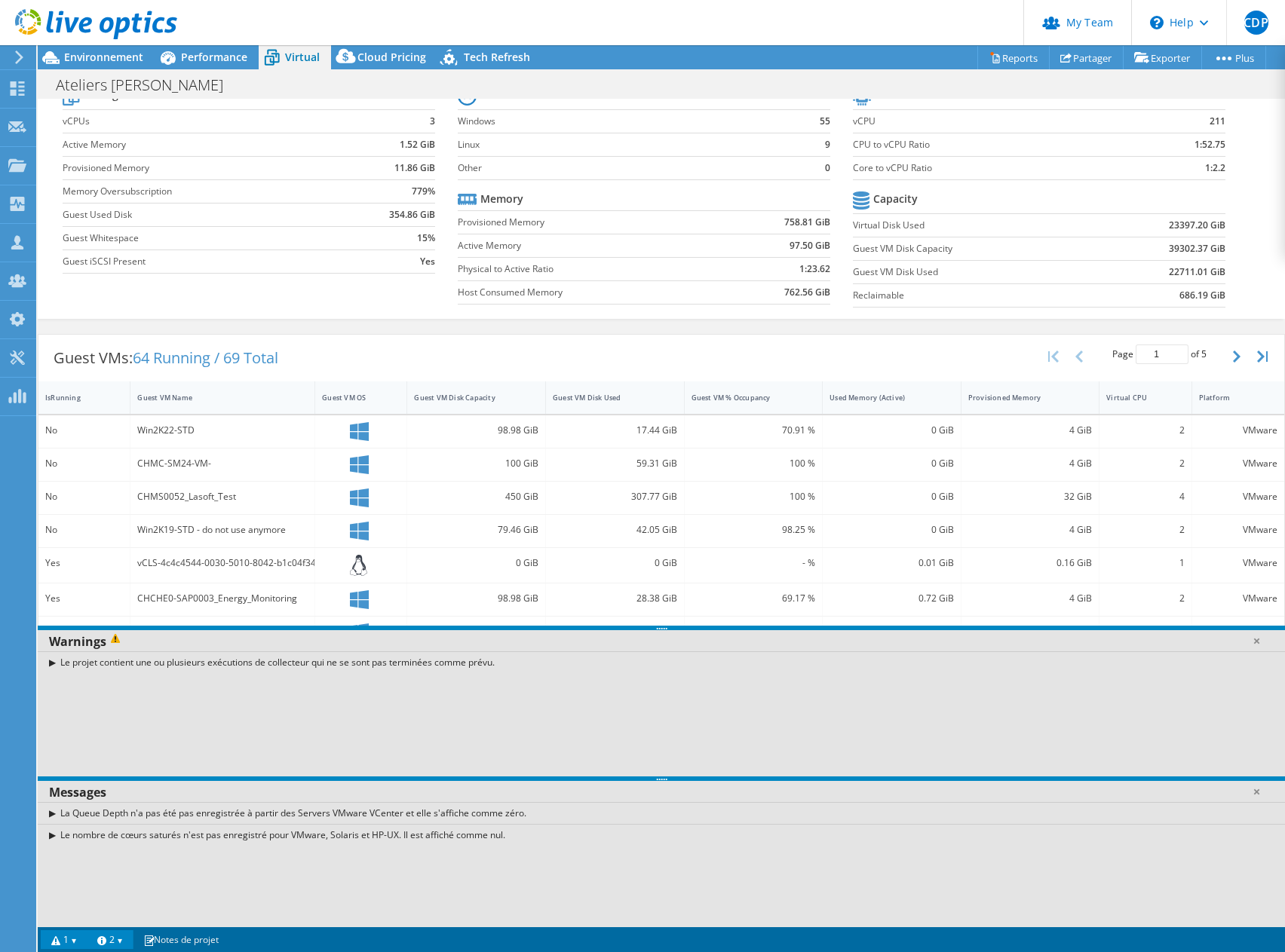
scroll to position [0, 0]
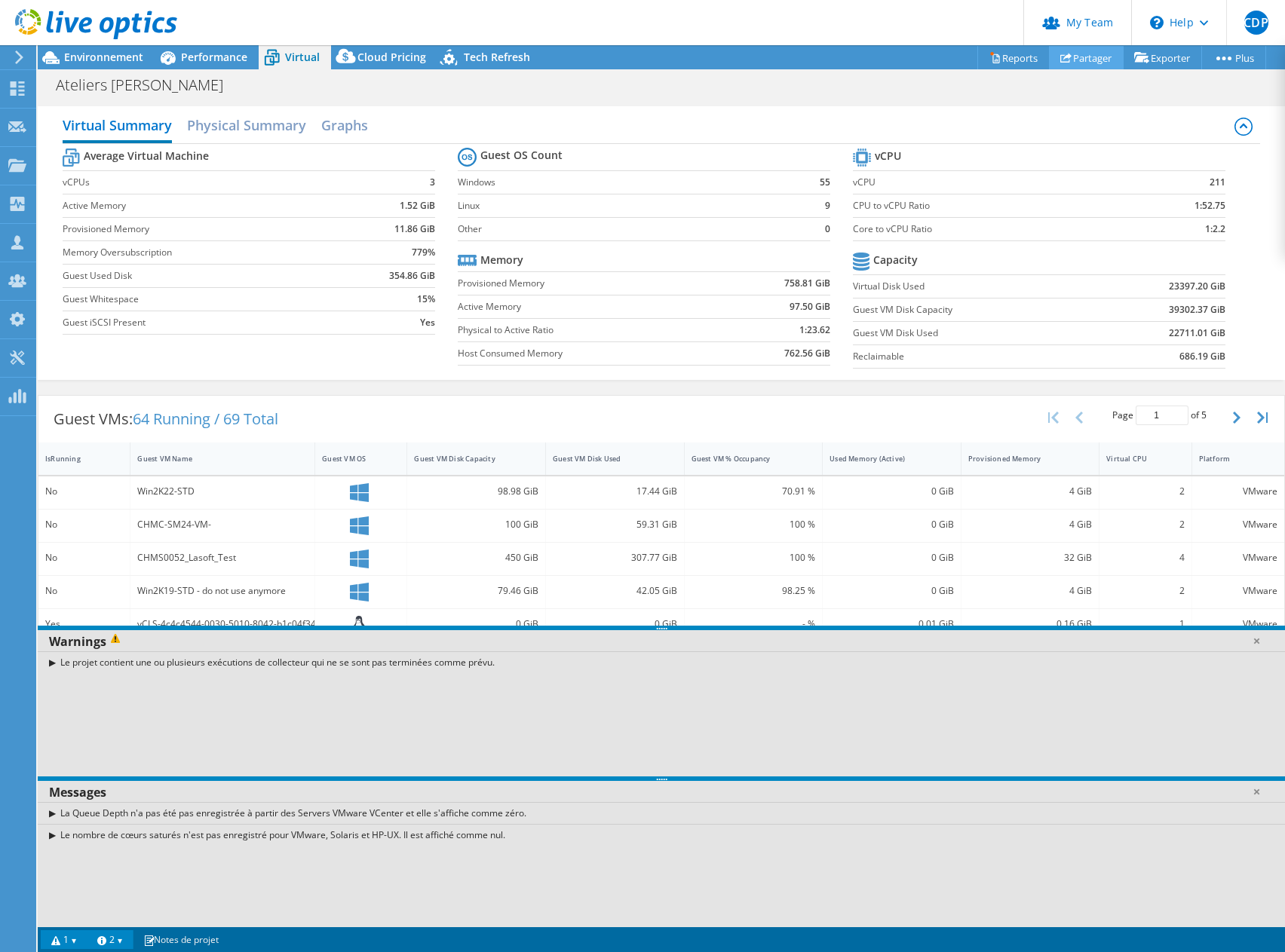
click at [1077, 60] on link "Partager" at bounding box center [1085, 58] width 75 height 23
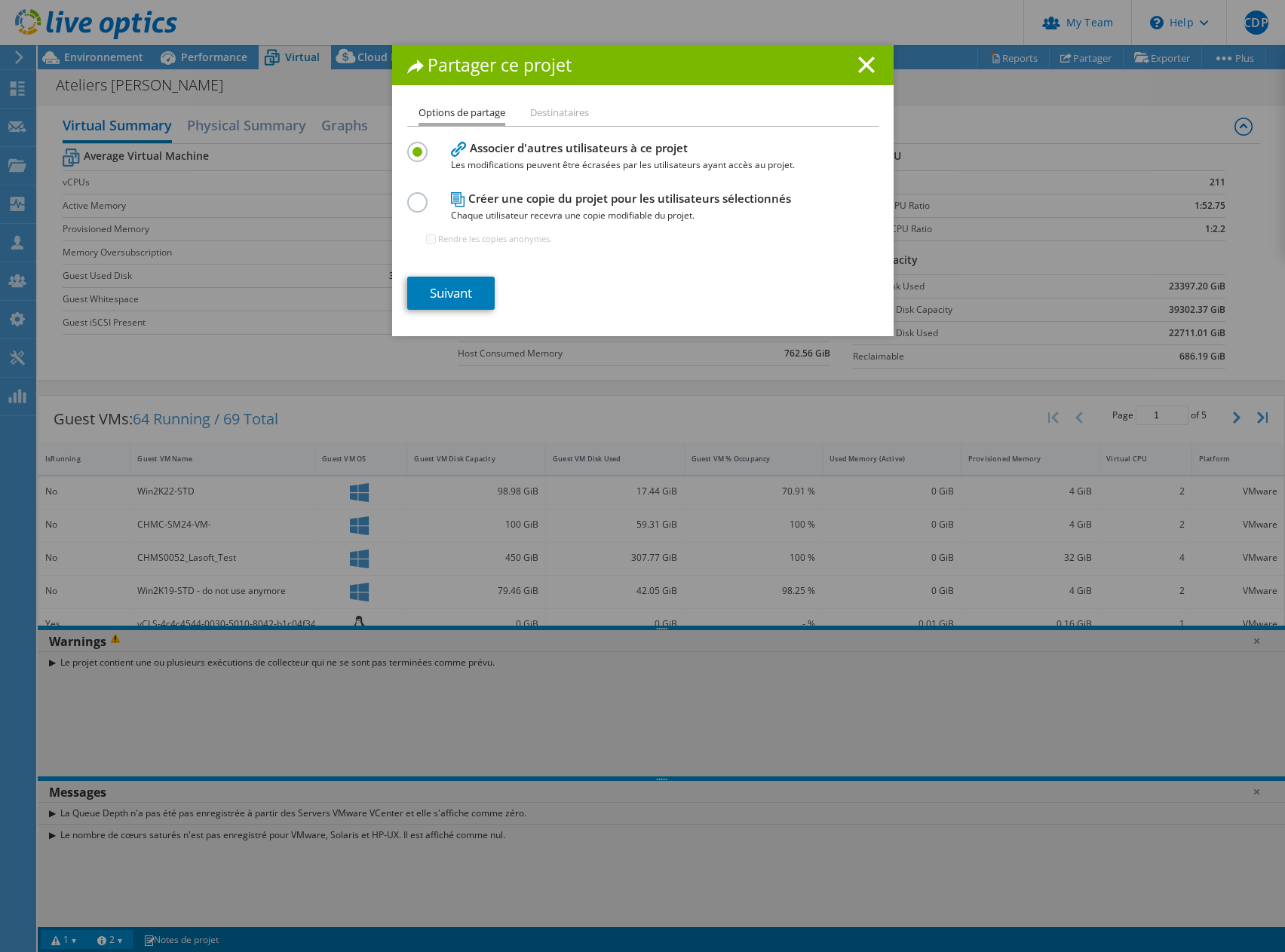
click at [537, 114] on li "Destinataires" at bounding box center [559, 113] width 59 height 18
click at [453, 290] on link "Suivant" at bounding box center [451, 293] width 88 height 33
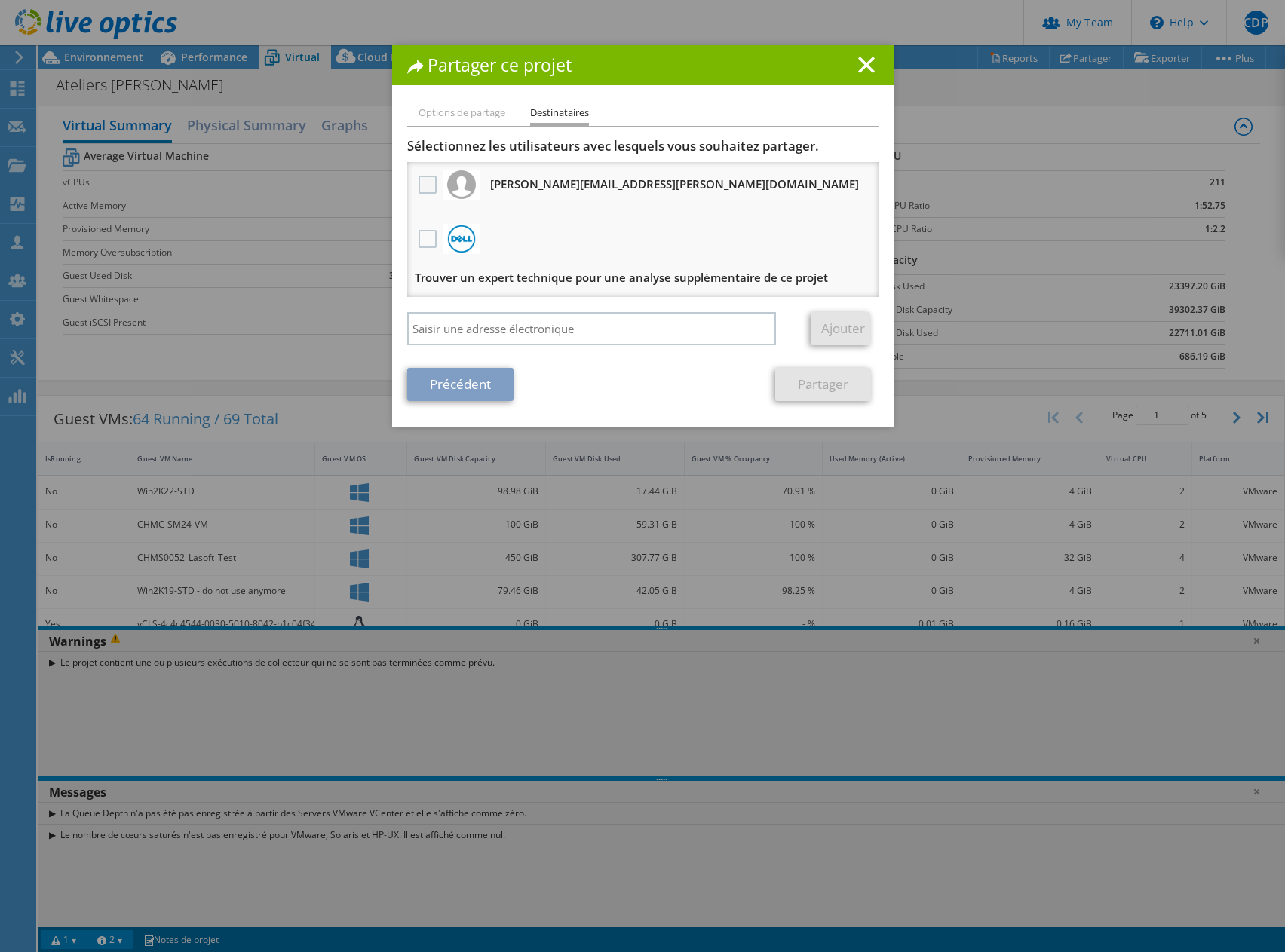
click at [424, 185] on label at bounding box center [429, 184] width 22 height 18
click at [0, 0] on input "checkbox" at bounding box center [0, 0] width 0 height 0
click at [820, 383] on link "Partager" at bounding box center [823, 384] width 96 height 33
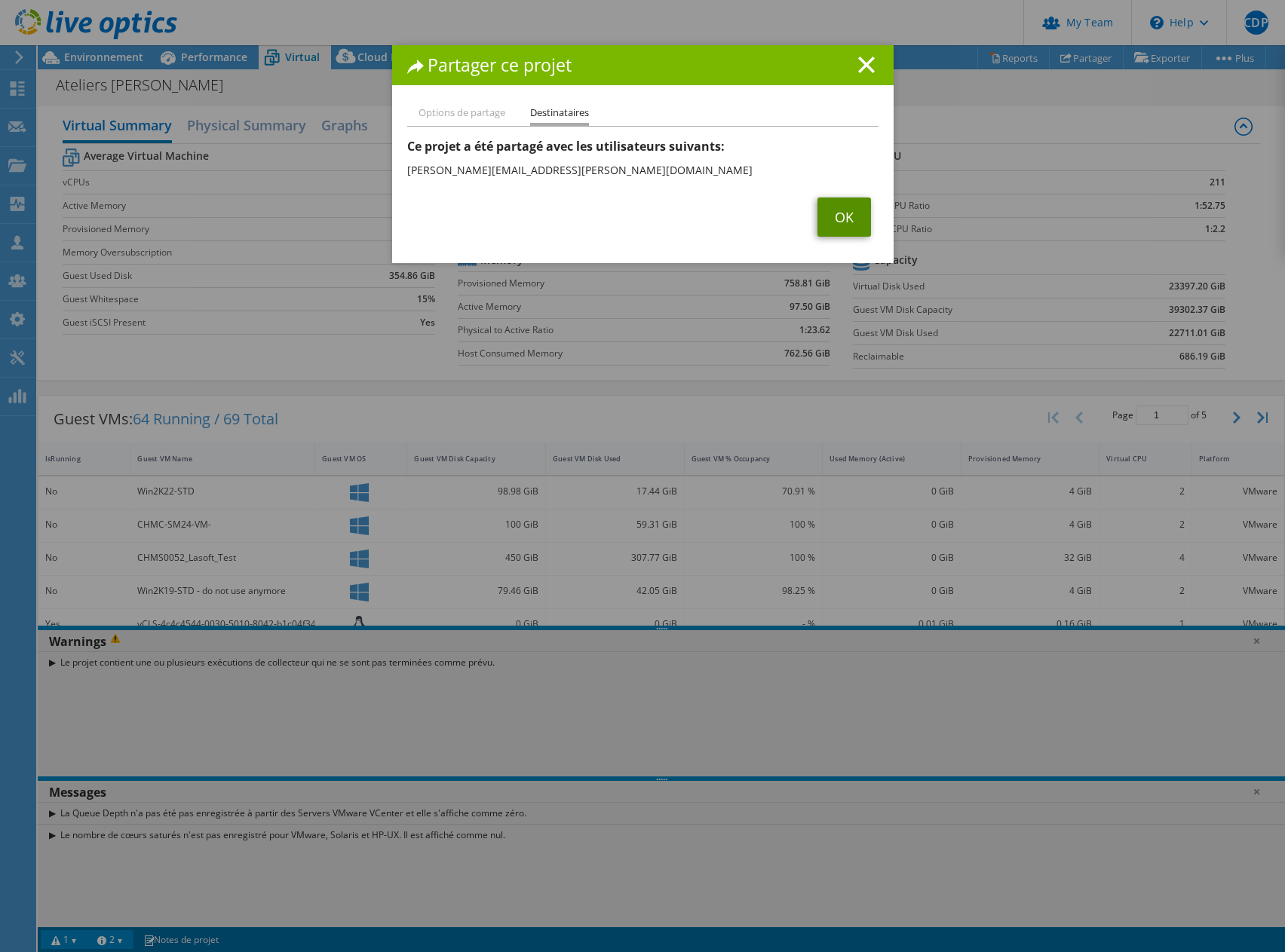
click at [824, 218] on link "OK" at bounding box center [844, 216] width 53 height 39
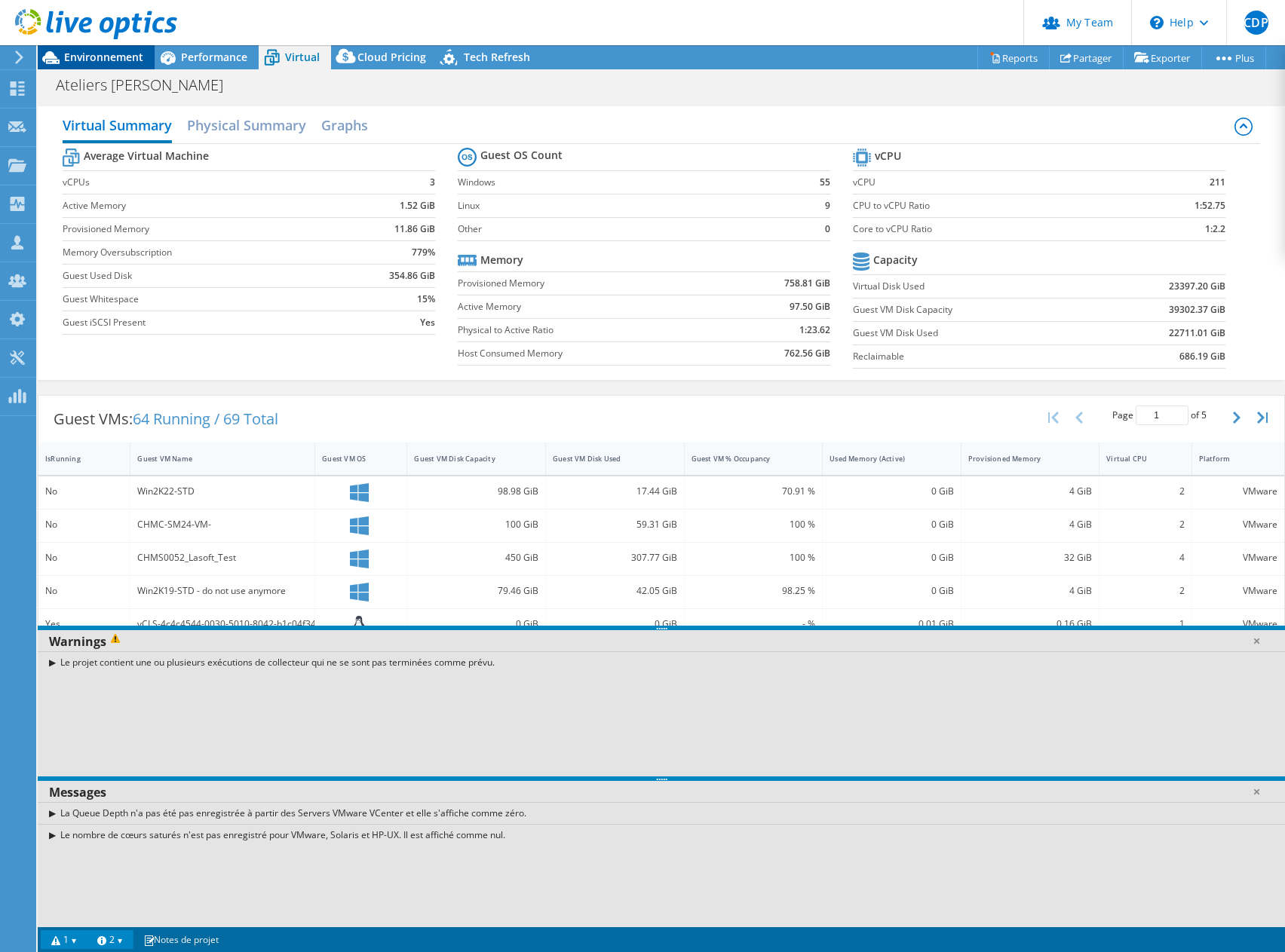
click at [120, 53] on span "Environnement" at bounding box center [103, 57] width 79 height 15
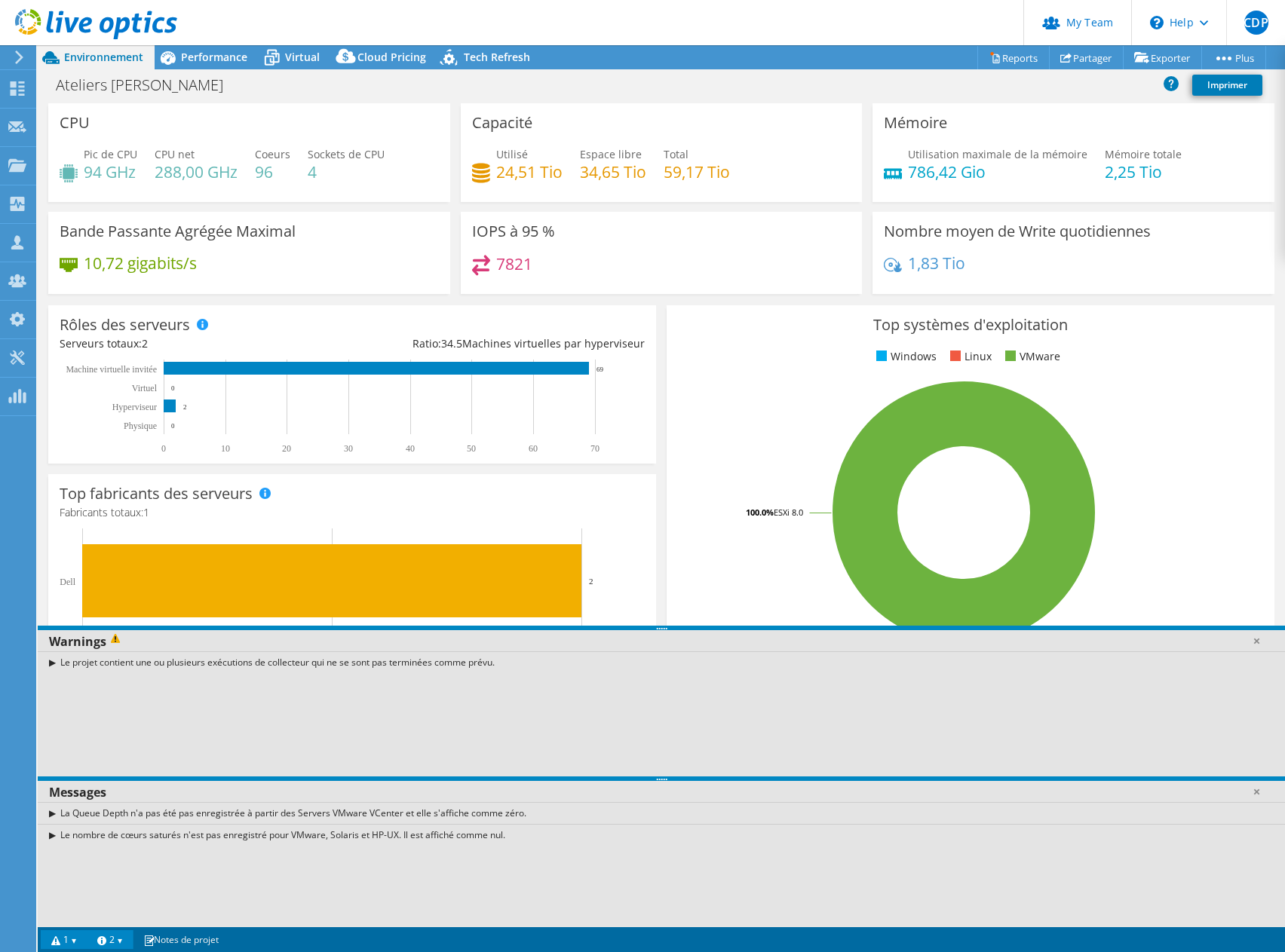
click at [53, 836] on div "Le nombre de cœurs saturés n'est pas enregistré pour VMware, Solaris et HP-UX. …" at bounding box center [661, 835] width 1247 height 22
